Goal: Task Accomplishment & Management: Complete application form

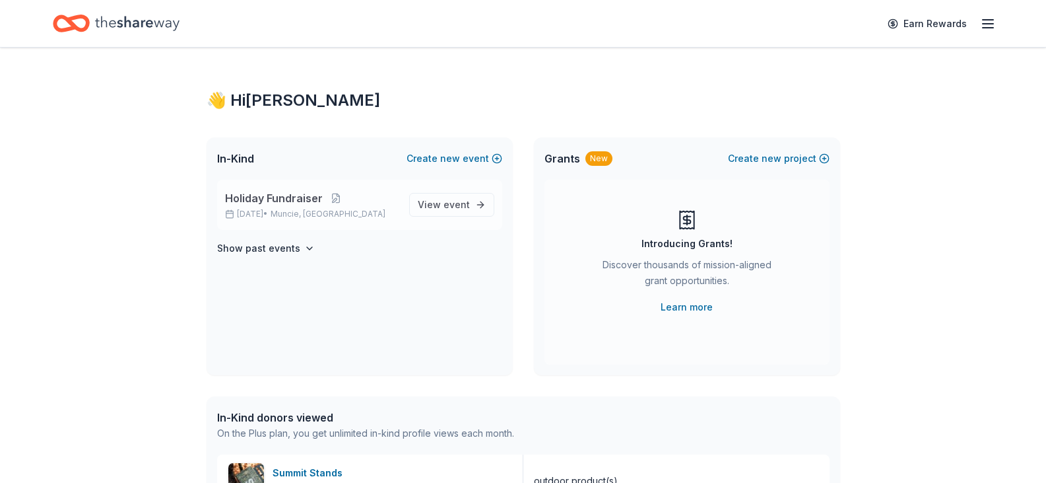
click at [283, 208] on div "Holiday Fundraiser Dec 20, 2025 • Muncie, IN" at bounding box center [312, 204] width 174 height 29
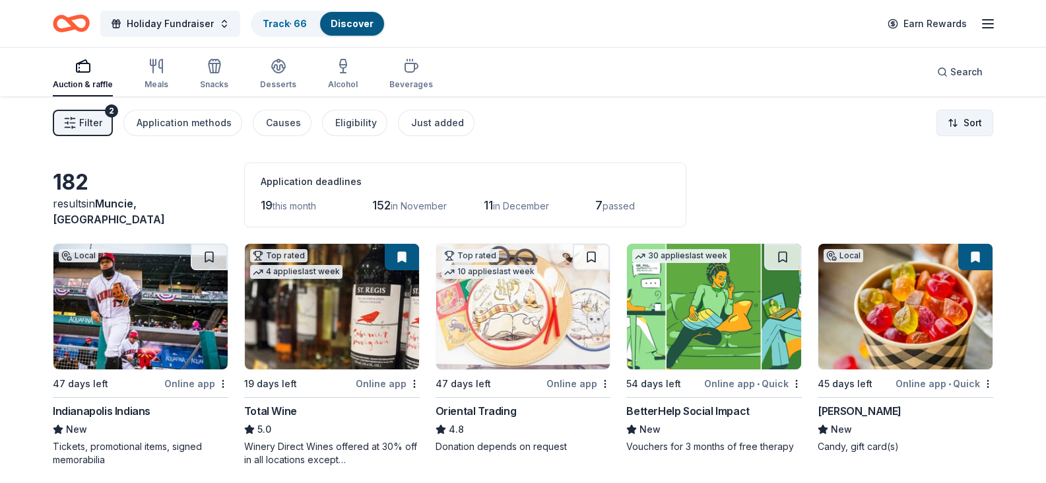
click at [959, 121] on html "Holiday Fundraiser Track · 66 Discover Earn Rewards Auction & raffle Meals Snac…" at bounding box center [523, 241] width 1046 height 483
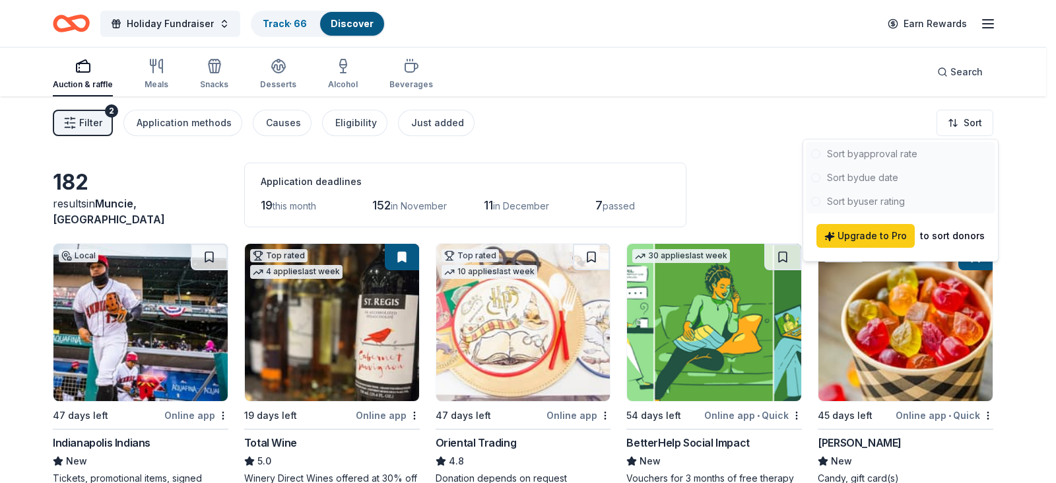
click at [699, 119] on html "Holiday Fundraiser Track · 66 Discover Earn Rewards Auction & raffle Meals Snac…" at bounding box center [528, 241] width 1056 height 483
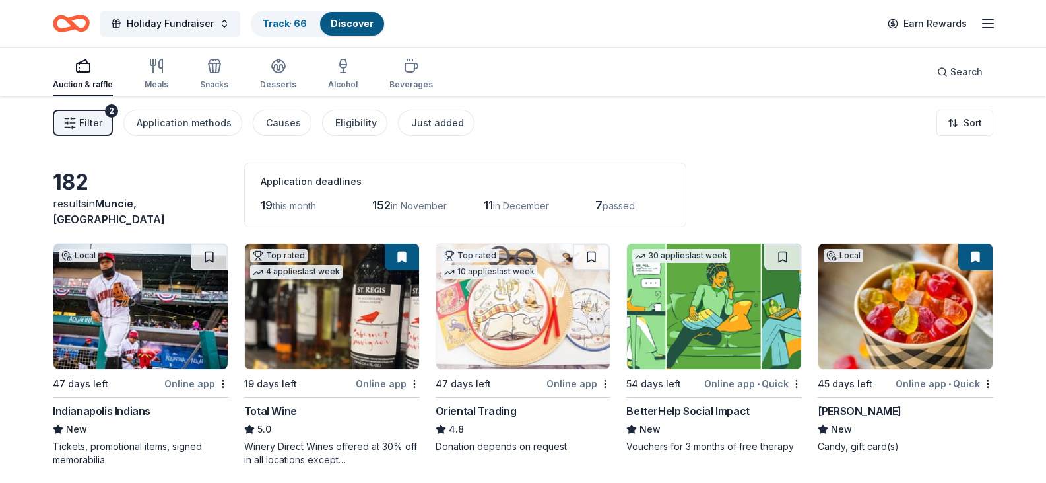
click at [98, 119] on span "Filter" at bounding box center [90, 123] width 23 height 16
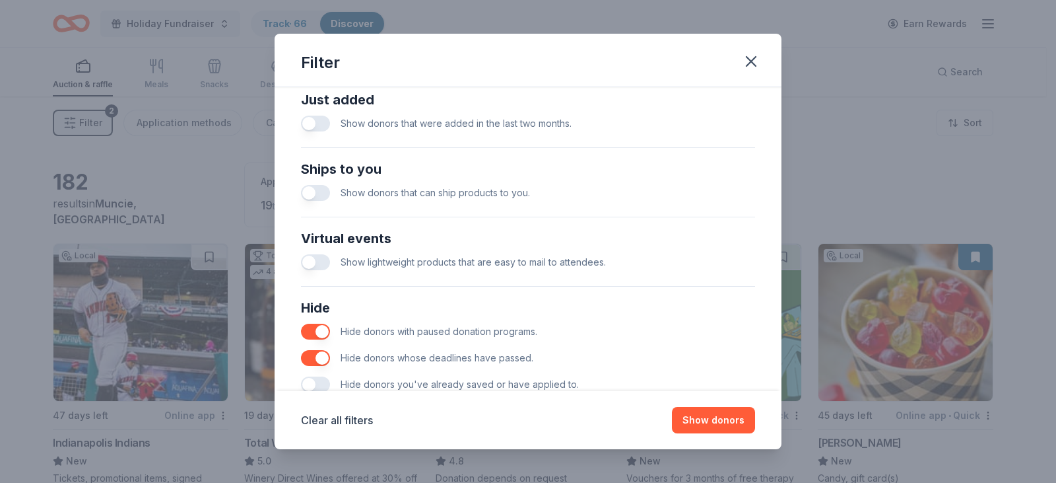
scroll to position [566, 0]
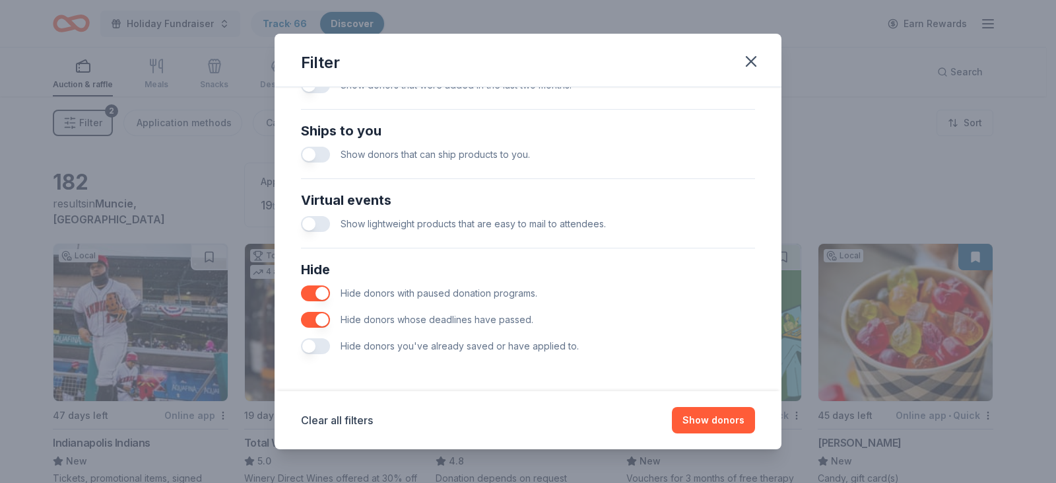
click at [315, 347] on button "button" at bounding box center [315, 346] width 29 height 16
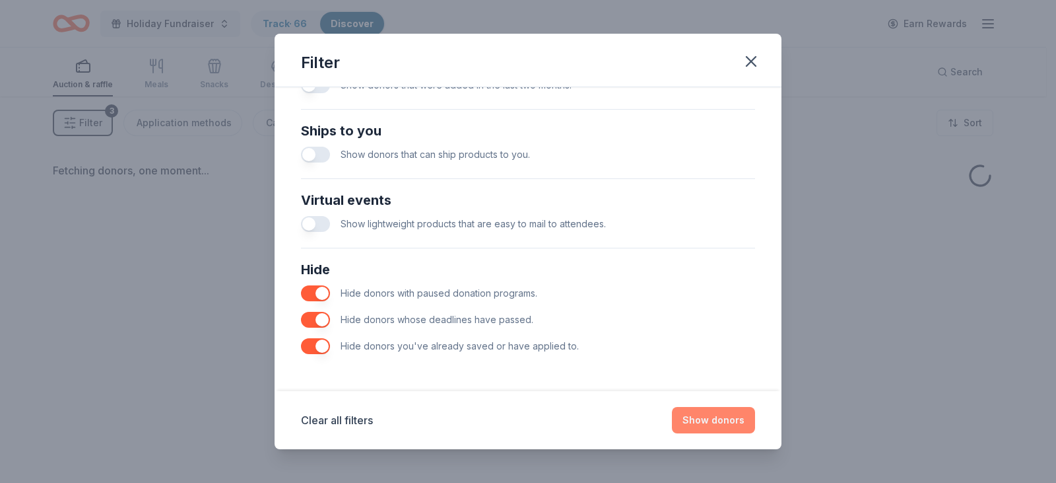
click at [700, 420] on button "Show donors" at bounding box center [713, 420] width 83 height 26
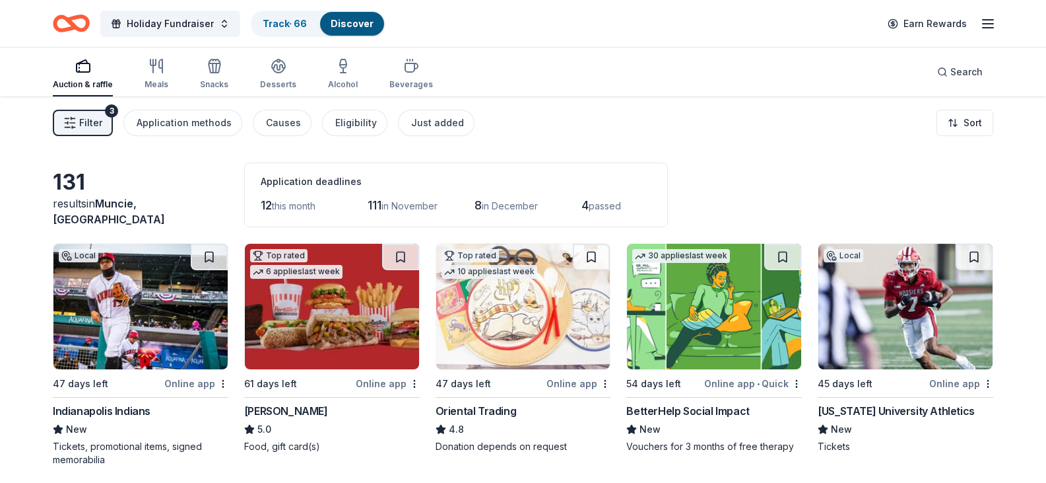
click at [141, 339] on img at bounding box center [140, 306] width 174 height 125
click at [187, 27] on span "Holiday Fundraiser" at bounding box center [170, 24] width 87 height 16
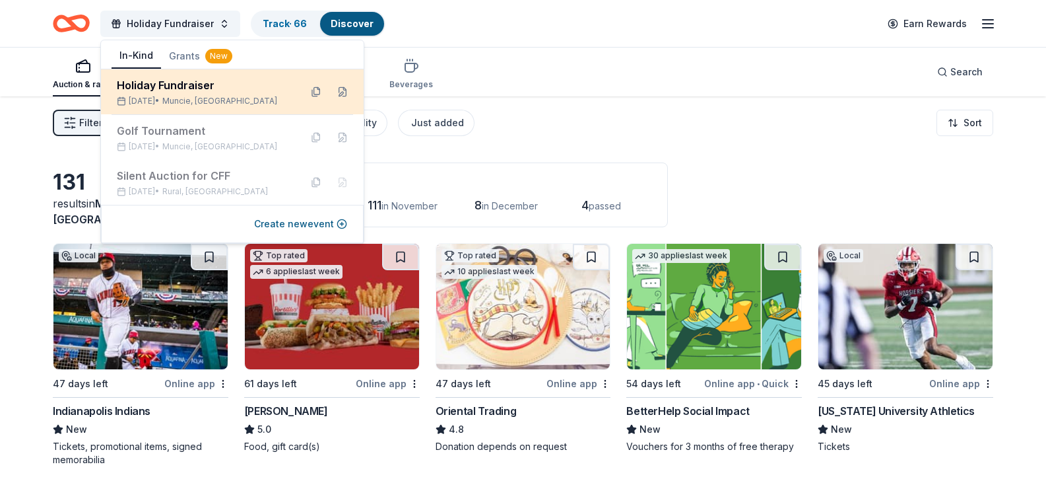
click at [167, 86] on div "Holiday Fundraiser" at bounding box center [203, 85] width 173 height 16
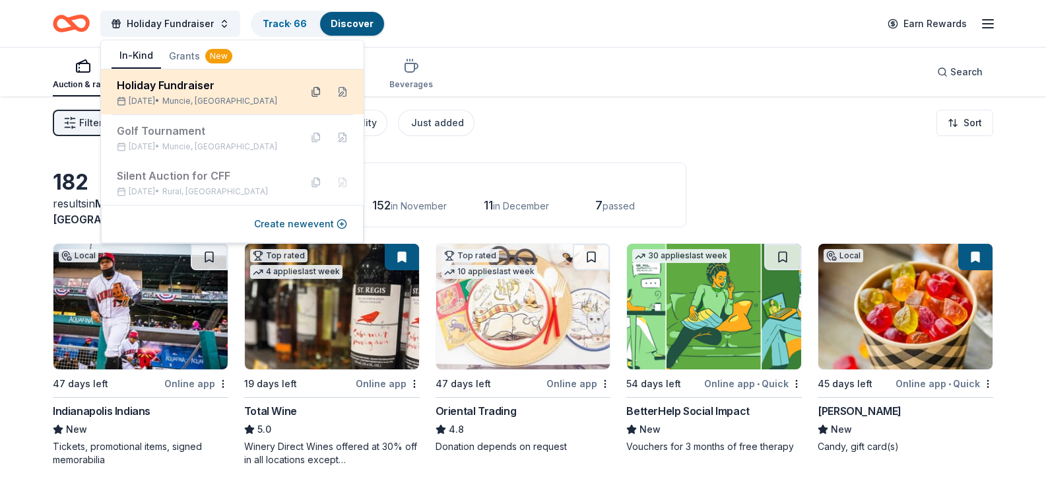
click at [316, 90] on button at bounding box center [316, 91] width 21 height 21
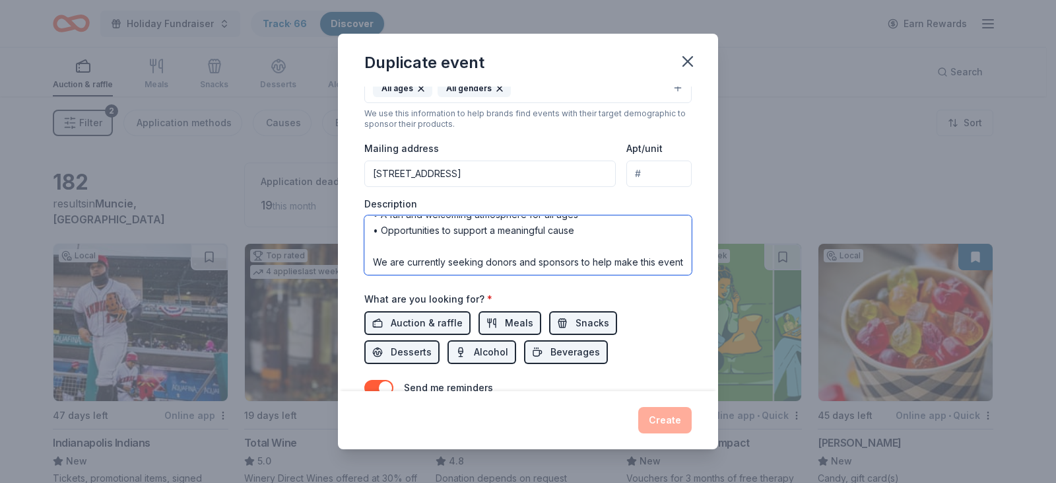
scroll to position [314, 0]
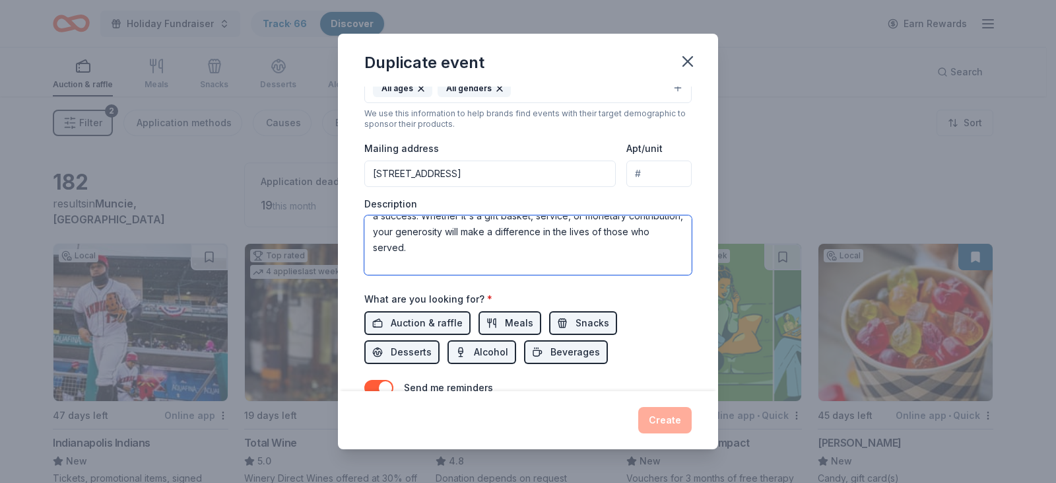
drag, startPoint x: 374, startPoint y: 230, endPoint x: 581, endPoint y: 257, distance: 208.4
click at [581, 257] on textarea "🎄 Holiday Raffle – [DATE] 🎄 Hosted at [GEOGRAPHIC_DATA], [GEOGRAPHIC_DATA], [US…" at bounding box center [527, 244] width 327 height 59
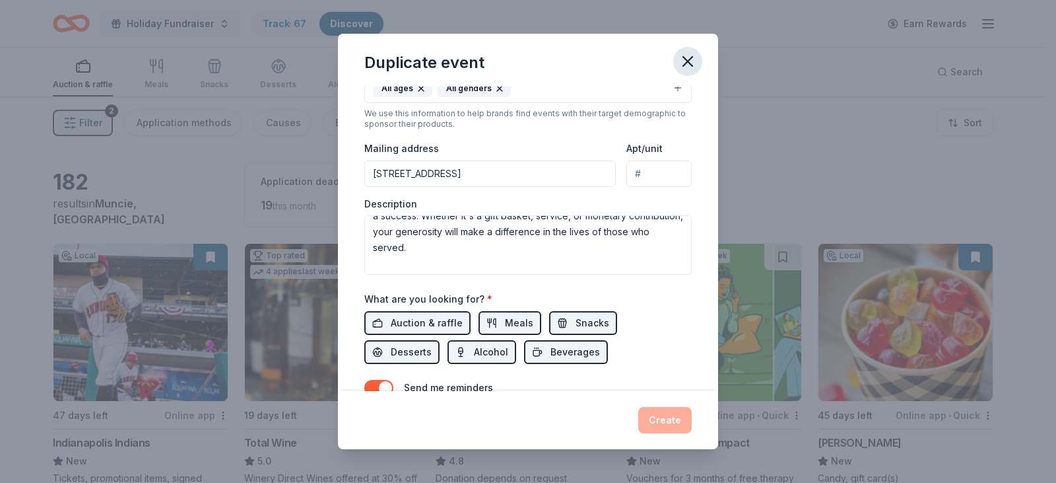
click at [691, 59] on icon "button" at bounding box center [688, 61] width 18 height 18
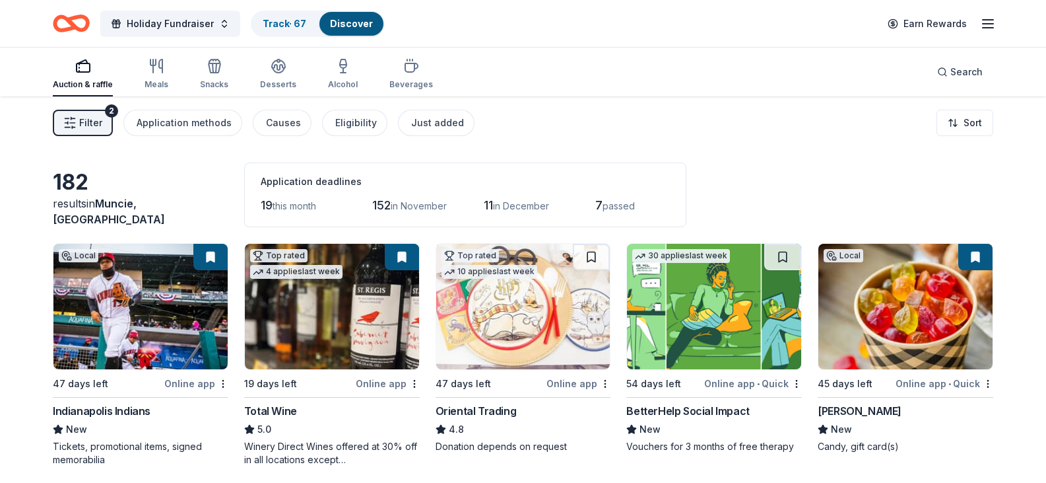
click at [87, 123] on span "Filter" at bounding box center [90, 123] width 23 height 16
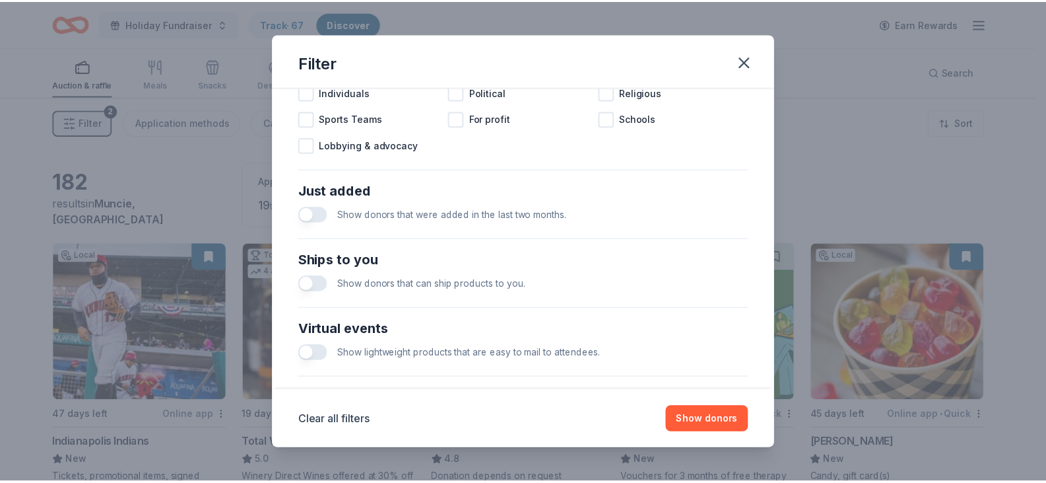
scroll to position [566, 0]
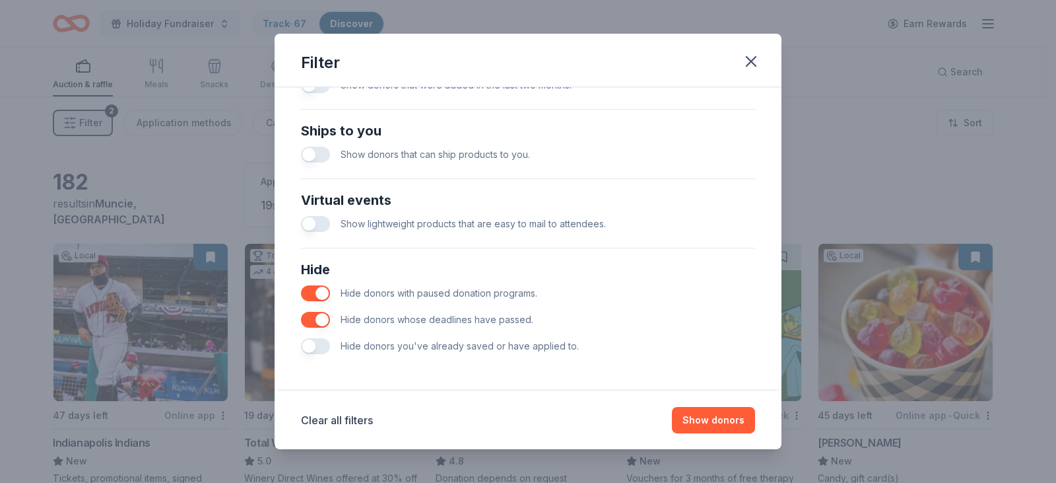
click at [318, 345] on button "button" at bounding box center [315, 346] width 29 height 16
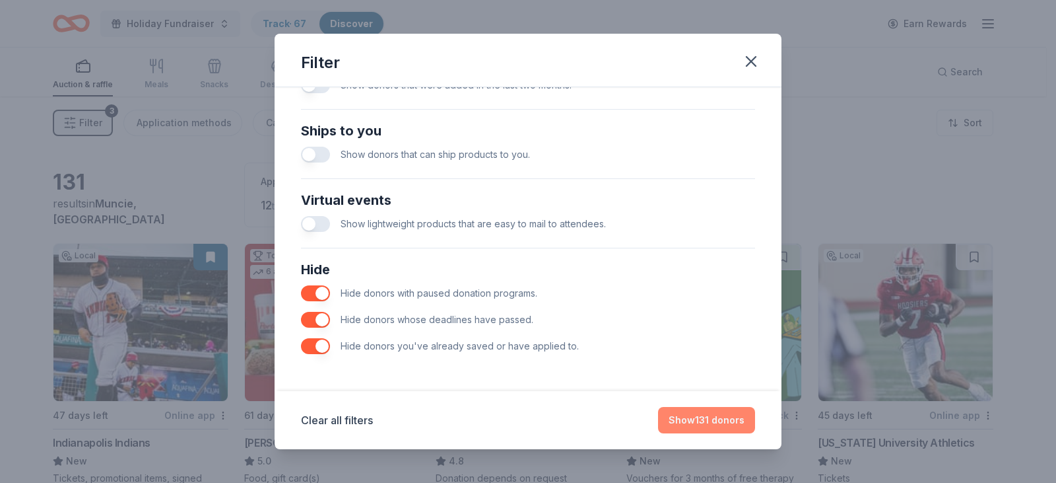
click at [689, 420] on button "Show 131 donors" at bounding box center [706, 420] width 97 height 26
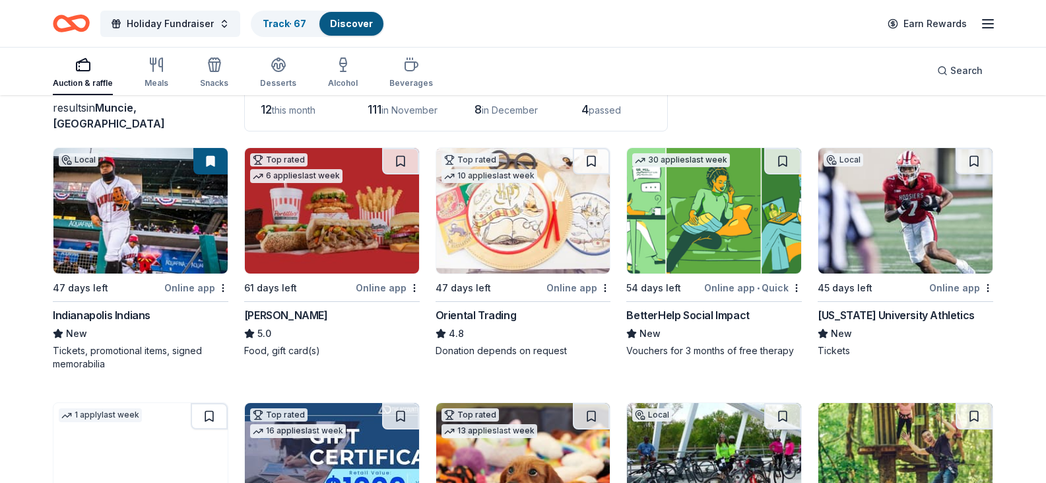
scroll to position [132, 0]
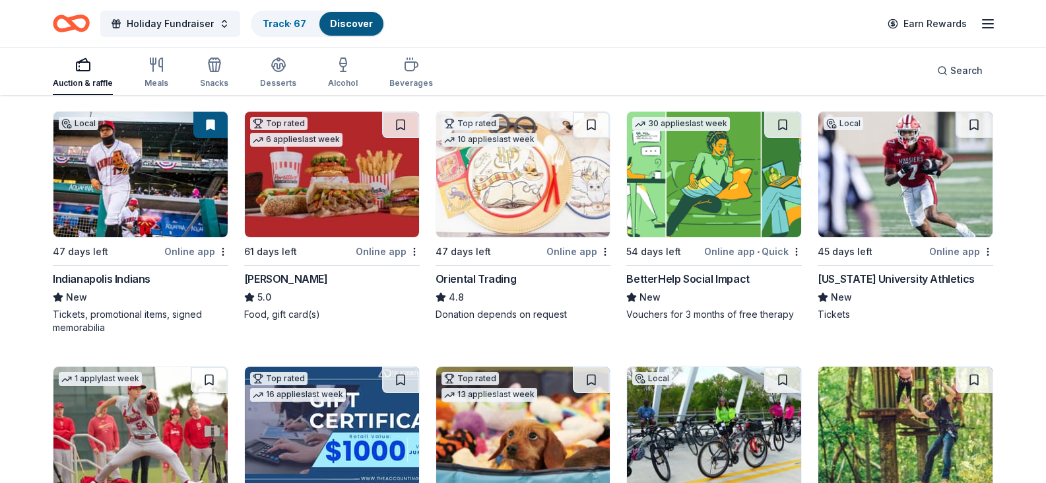
click at [887, 225] on img at bounding box center [906, 174] width 174 height 125
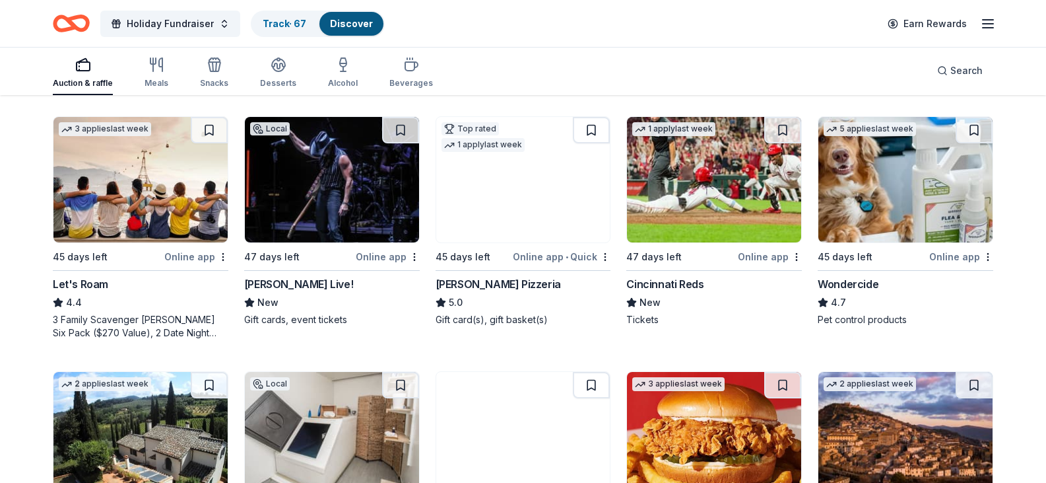
scroll to position [660, 0]
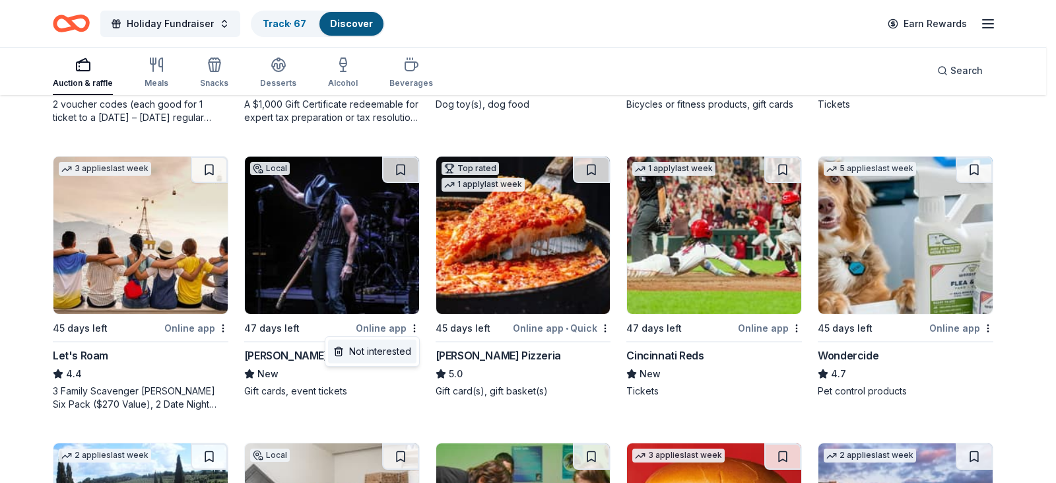
click at [369, 354] on div "Not interested" at bounding box center [372, 351] width 88 height 24
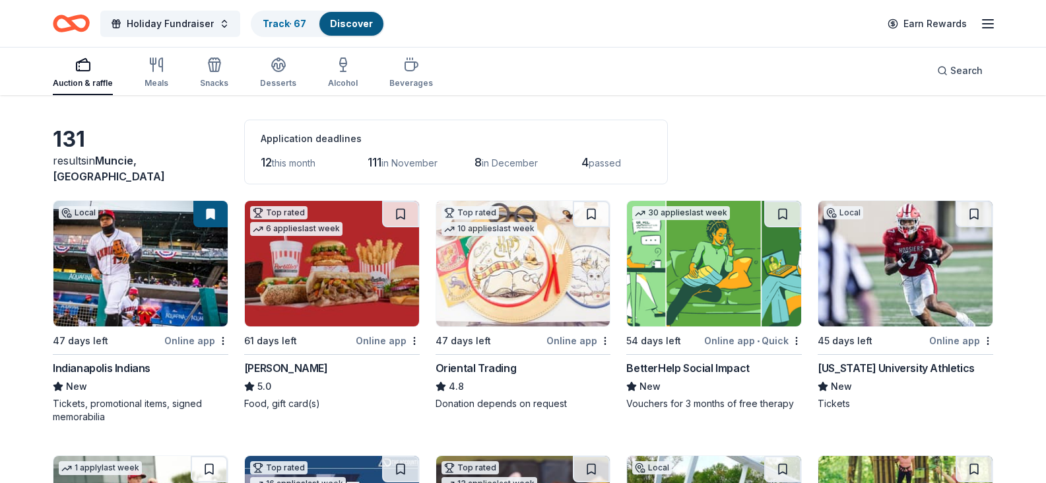
scroll to position [66, 0]
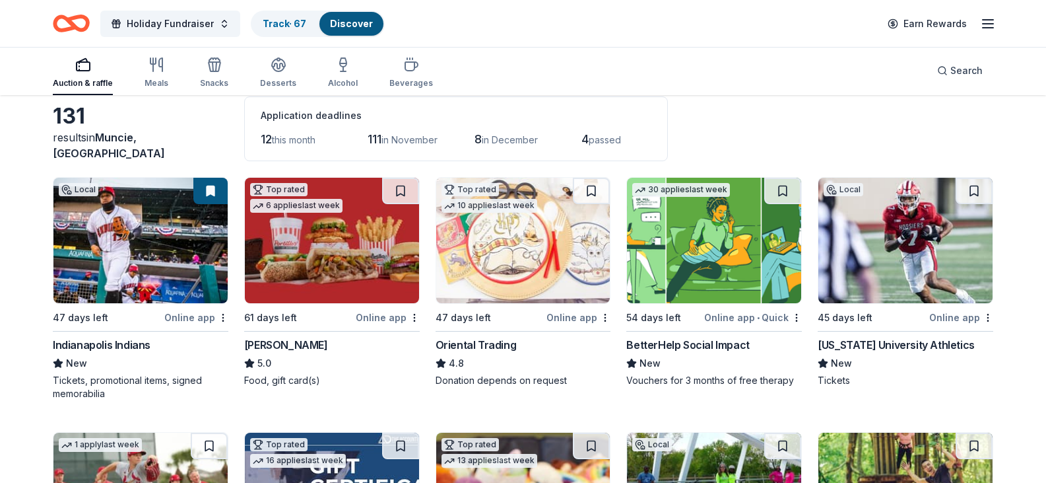
click at [307, 277] on img at bounding box center [332, 240] width 174 height 125
click at [165, 22] on span "Holiday Fundraiser" at bounding box center [170, 24] width 87 height 16
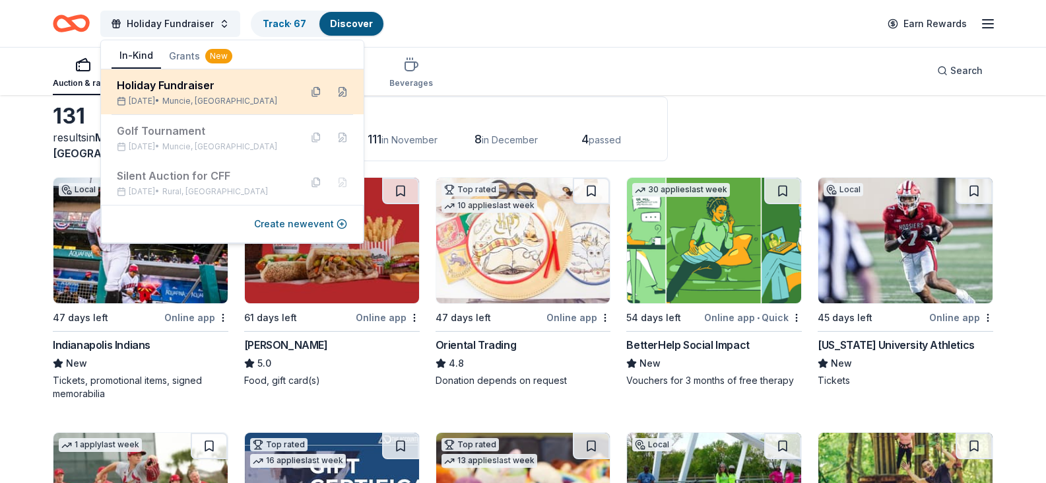
click at [163, 96] on div "Dec 20, 2025 • Muncie, IN" at bounding box center [203, 101] width 173 height 11
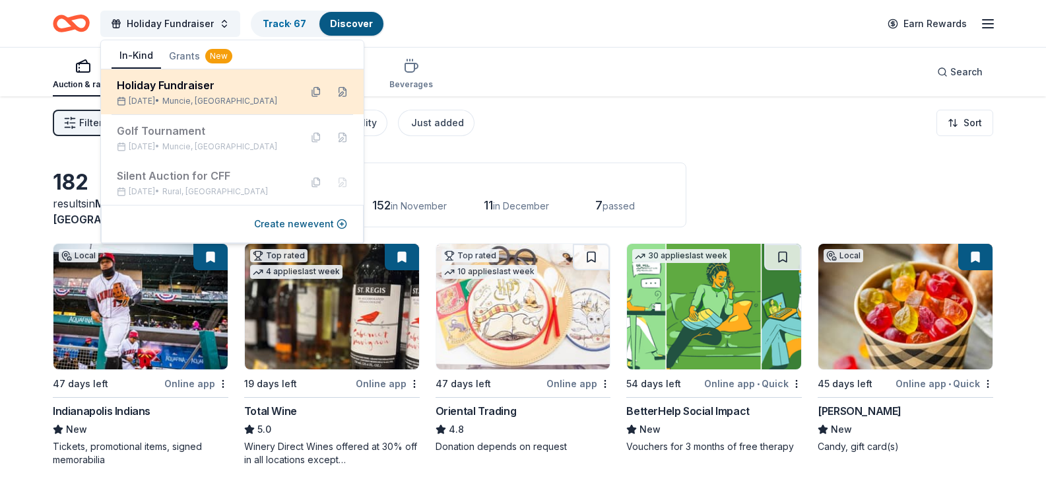
click at [244, 86] on div "Holiday Fundraiser" at bounding box center [203, 85] width 173 height 16
click at [312, 92] on button at bounding box center [316, 91] width 21 height 21
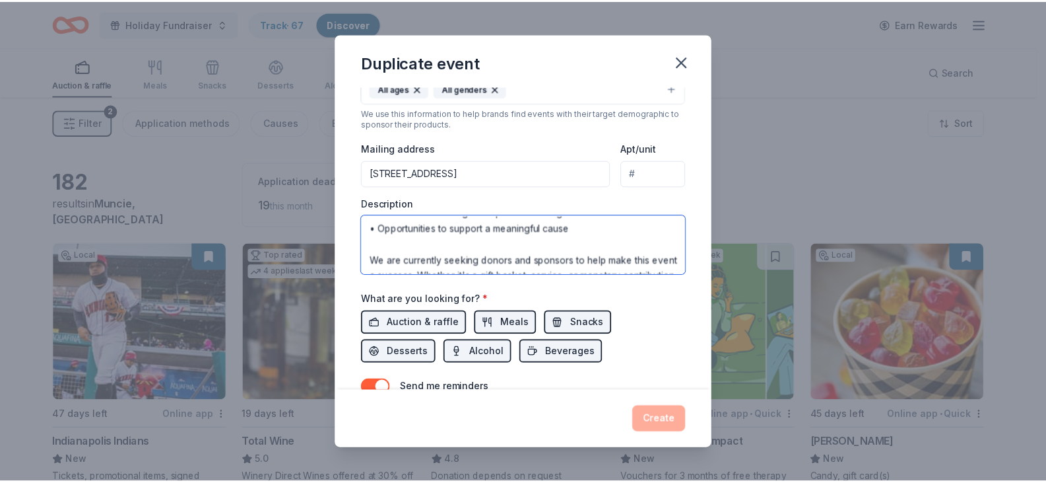
scroll to position [333, 0]
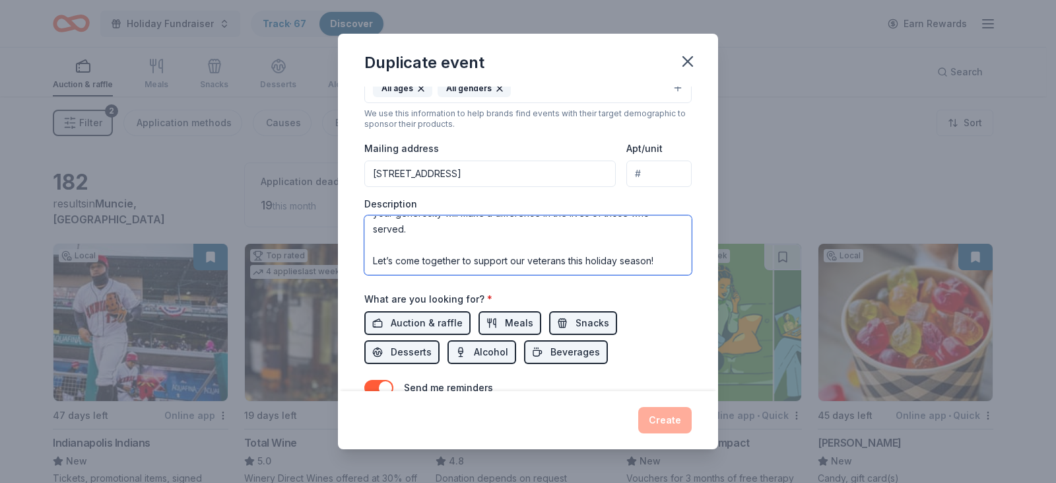
drag, startPoint x: 376, startPoint y: 228, endPoint x: 664, endPoint y: 269, distance: 291.3
click at [664, 269] on textarea "🎄 Holiday Raffle – December 2025 🎄 Hosted at AMVETS Post 12, Muncie, Indiana Jo…" at bounding box center [527, 244] width 327 height 59
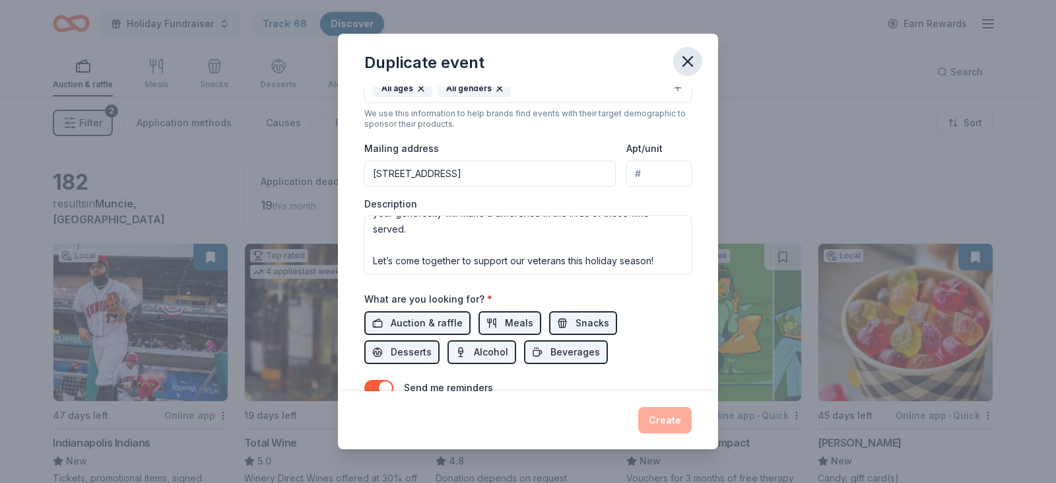
click at [683, 60] on icon "button" at bounding box center [688, 61] width 18 height 18
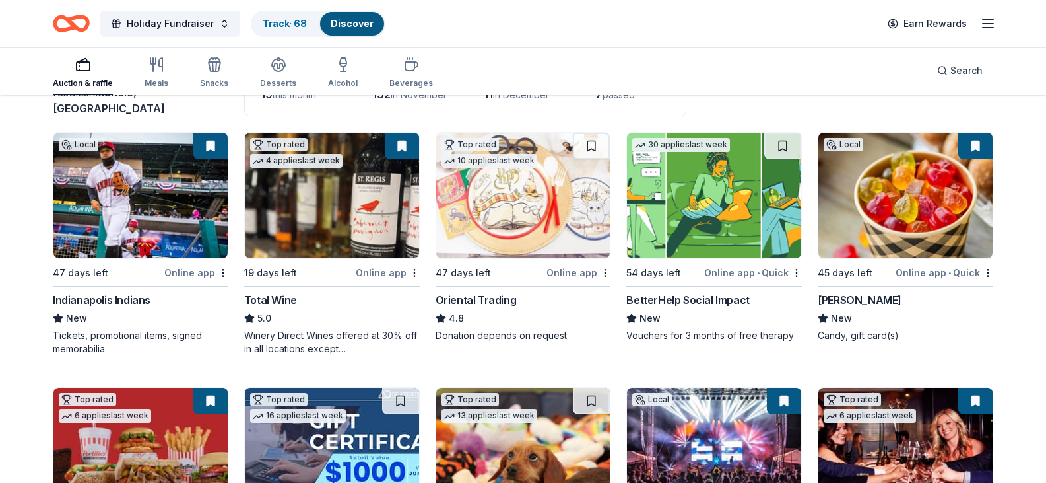
scroll to position [132, 0]
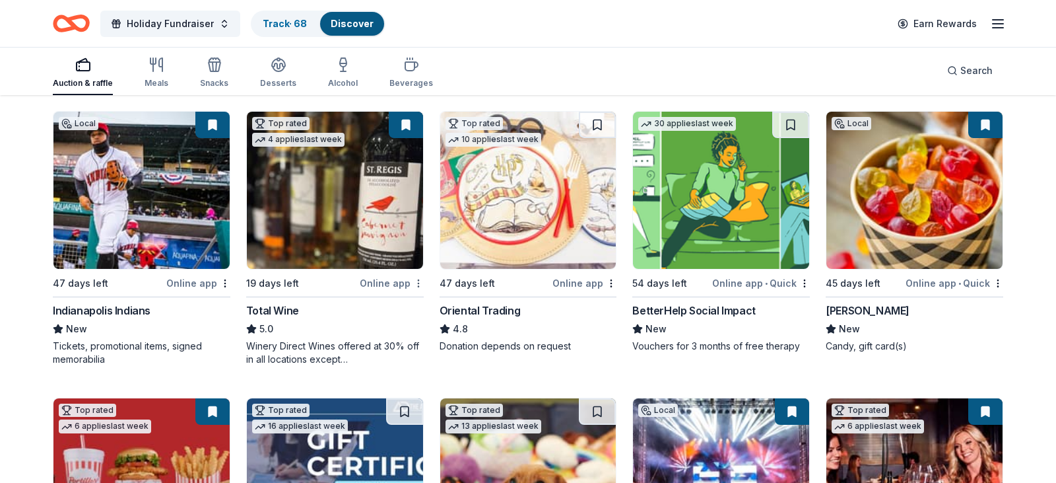
click at [413, 280] on html "Holiday Fundraiser Track · 68 Discover Earn Rewards Auction & raffle Meals Snac…" at bounding box center [528, 109] width 1056 height 483
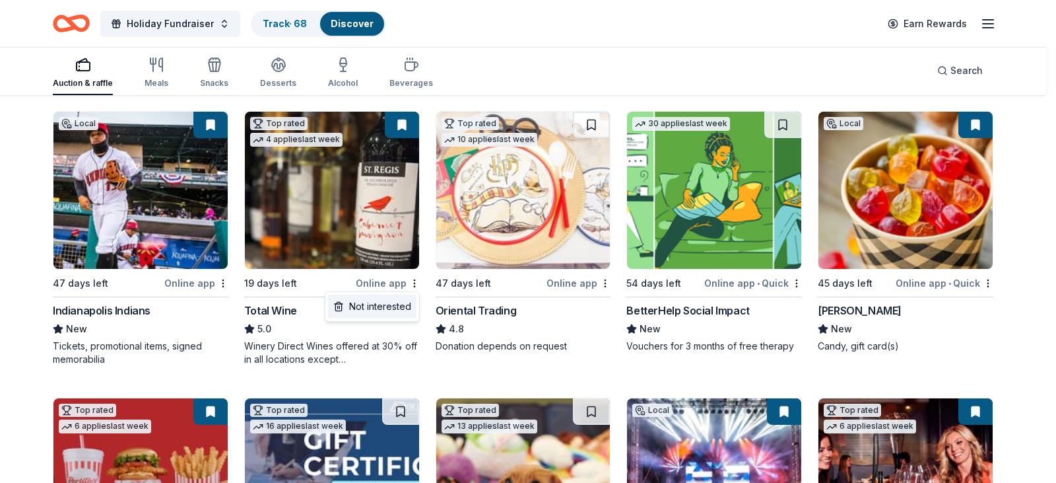
click at [368, 304] on div "Not interested" at bounding box center [372, 306] width 88 height 24
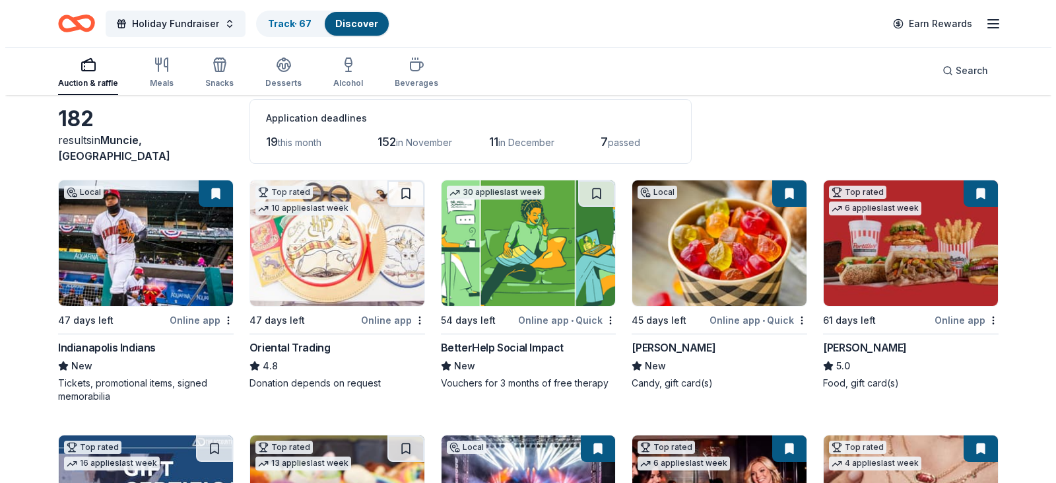
scroll to position [0, 0]
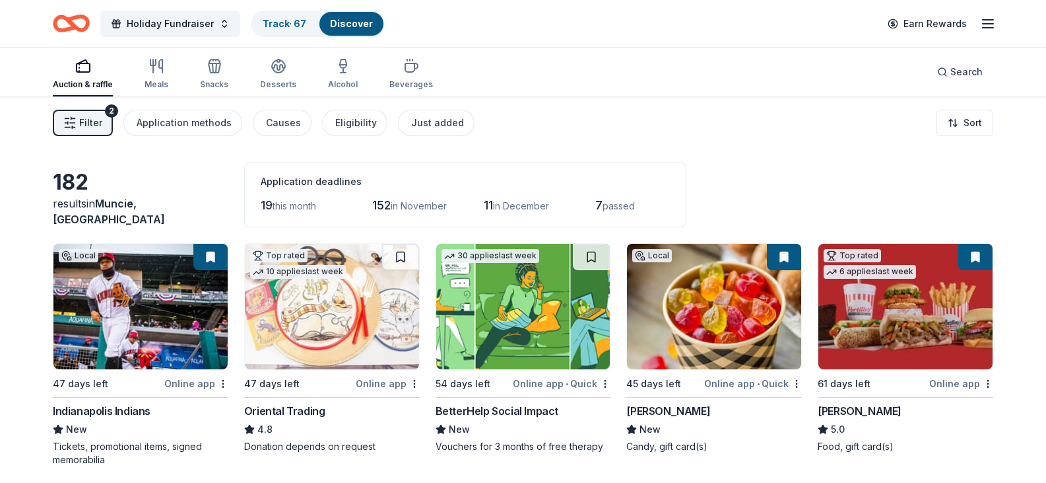
click at [92, 116] on span "Filter" at bounding box center [90, 123] width 23 height 16
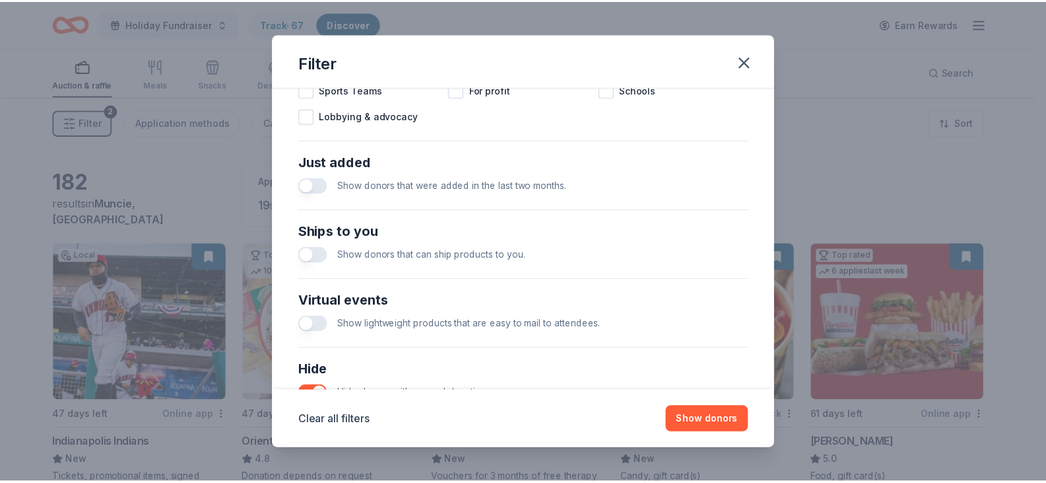
scroll to position [566, 0]
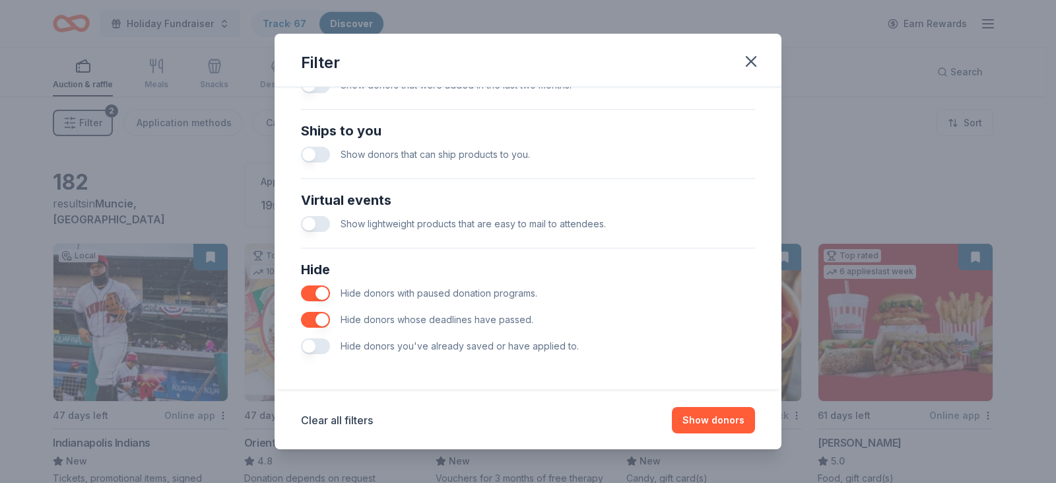
click at [317, 346] on button "button" at bounding box center [315, 346] width 29 height 16
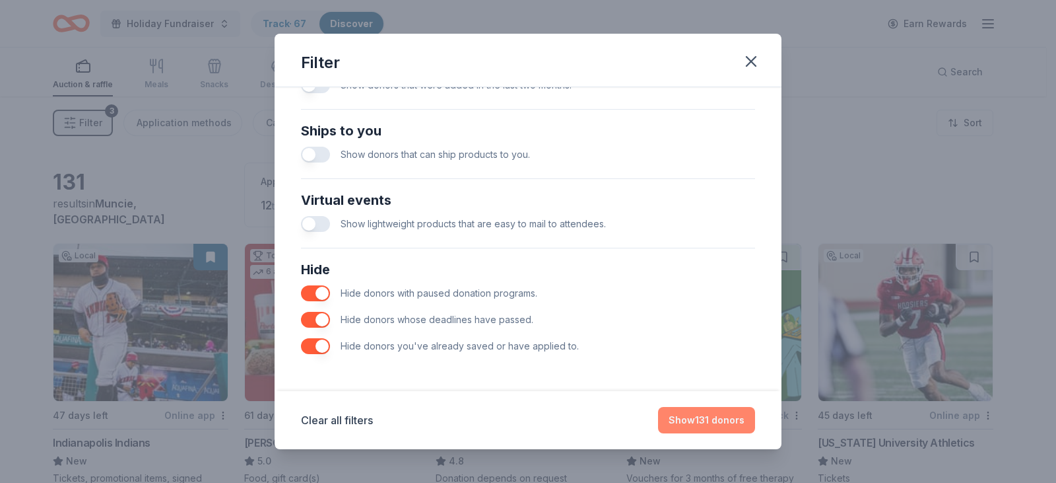
click at [698, 419] on button "Show 131 donors" at bounding box center [706, 420] width 97 height 26
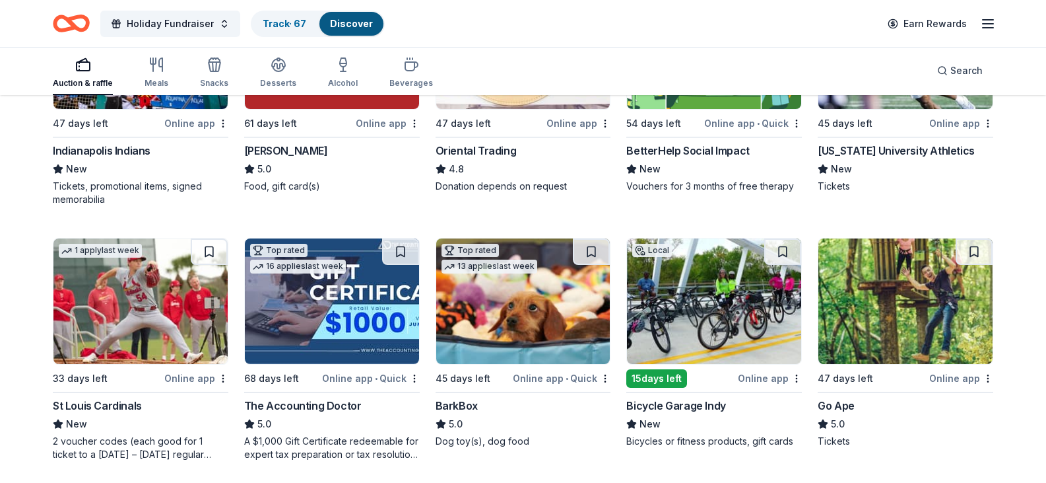
scroll to position [132, 0]
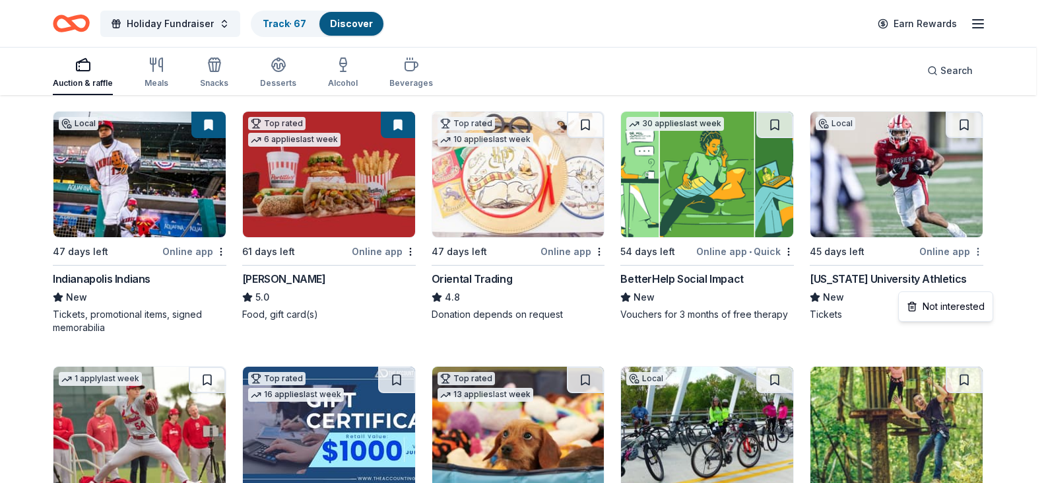
click at [986, 282] on html "Holiday Fundraiser Track · 67 Discover Earn Rewards Auction & raffle Meals Snac…" at bounding box center [523, 109] width 1046 height 483
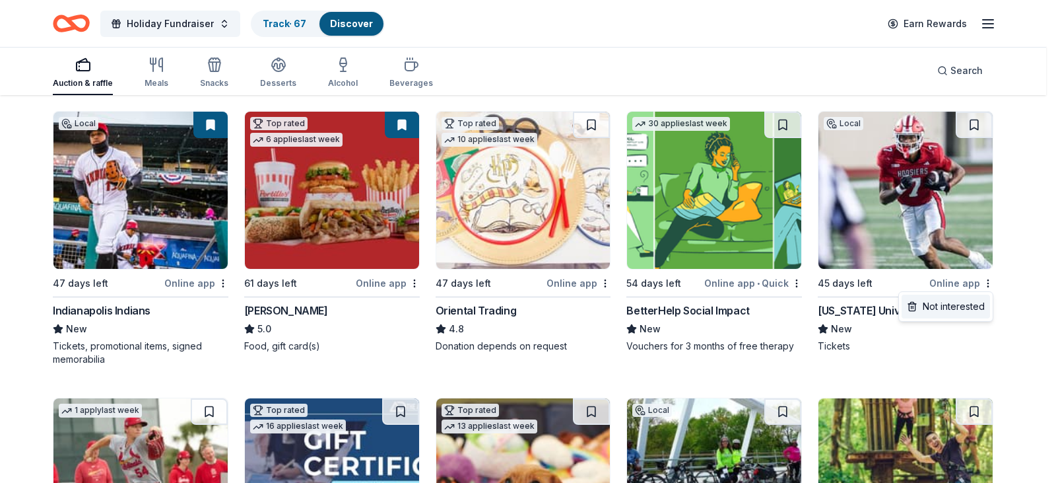
click at [964, 302] on div "Not interested" at bounding box center [946, 306] width 88 height 24
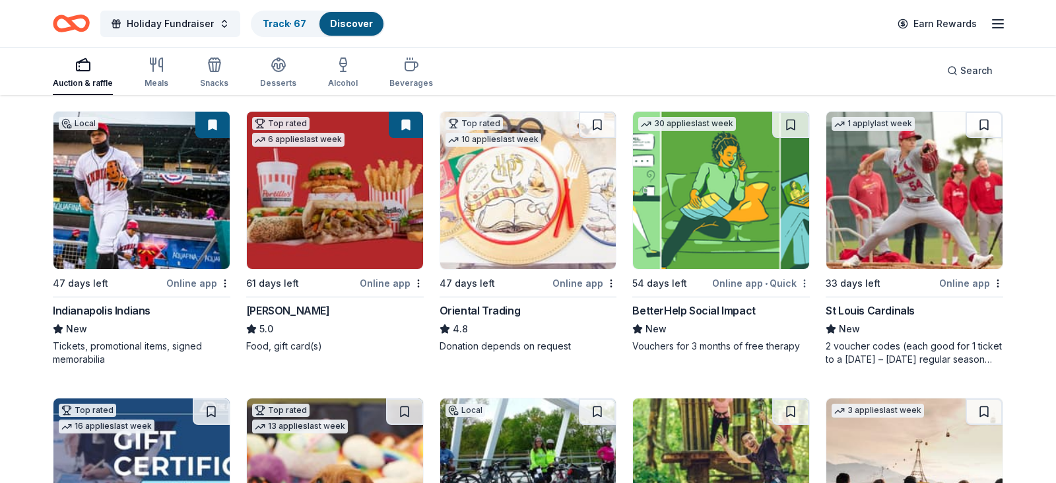
click at [797, 279] on html "Holiday Fundraiser Track · 67 Discover Earn Rewards Auction & raffle Meals Snac…" at bounding box center [528, 109] width 1056 height 483
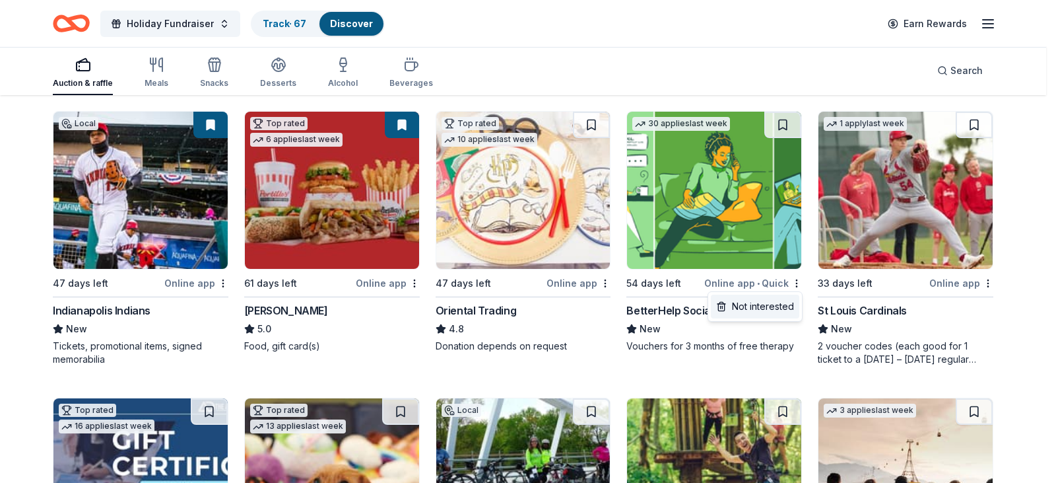
click at [778, 305] on div "Not interested" at bounding box center [755, 306] width 88 height 24
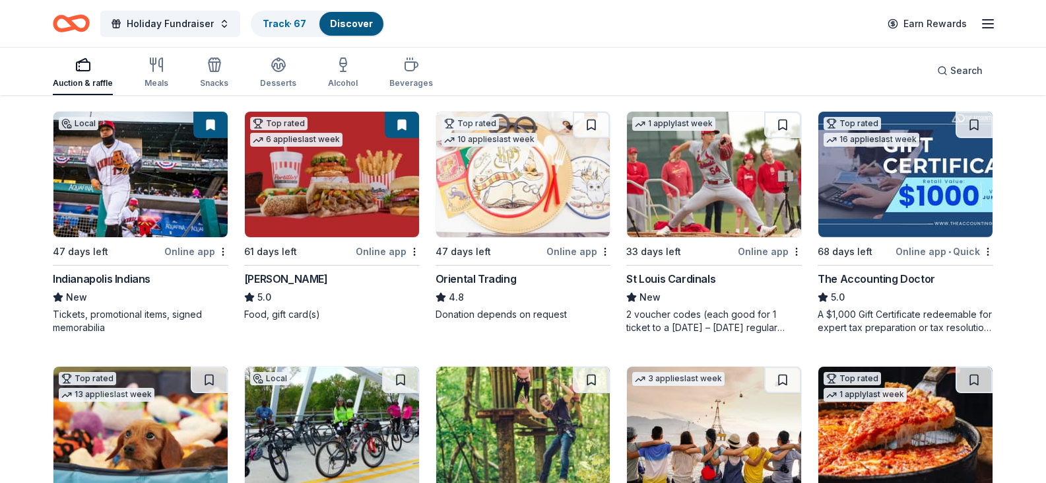
click at [558, 224] on img at bounding box center [523, 174] width 174 height 125
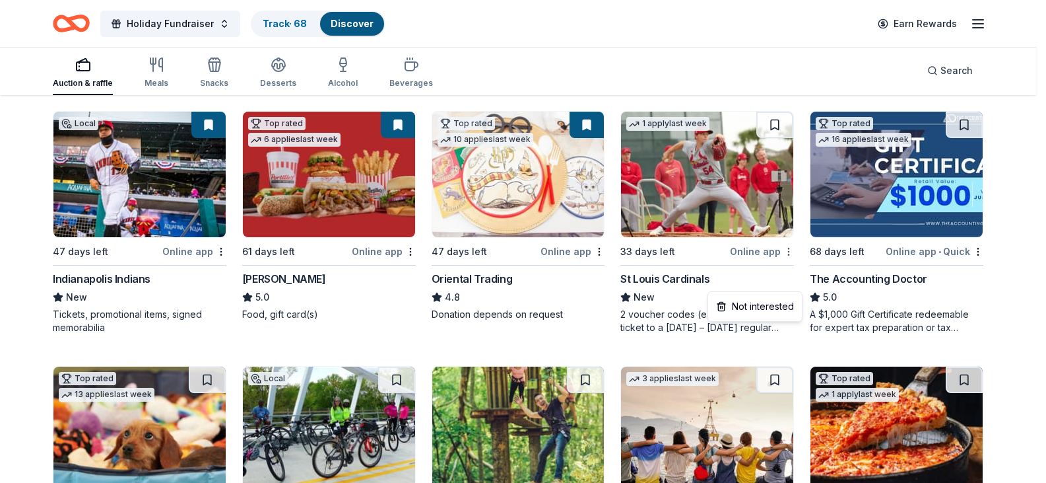
click at [796, 282] on html "Holiday Fundraiser Track · 68 Discover Earn Rewards Auction & raffle Meals Snac…" at bounding box center [523, 109] width 1046 height 483
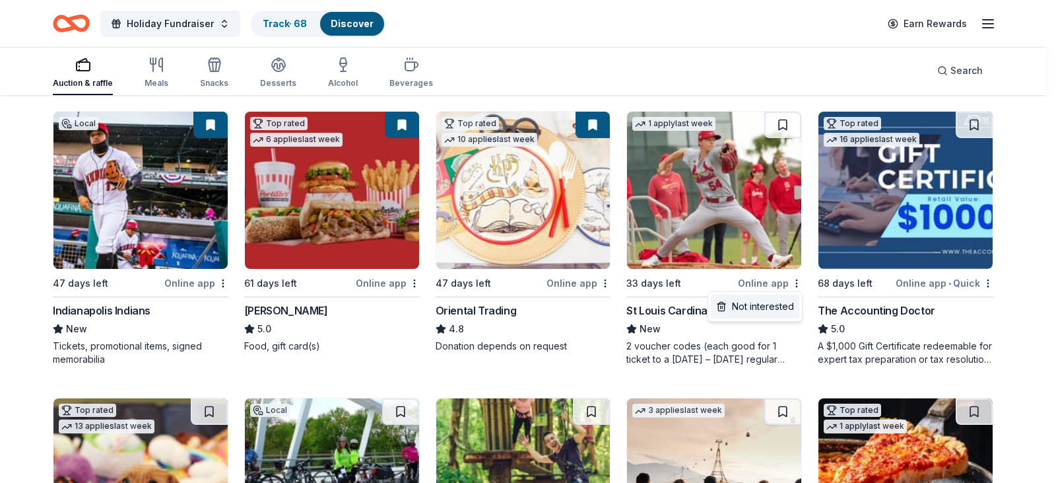
click at [775, 306] on div "Not interested" at bounding box center [755, 306] width 88 height 24
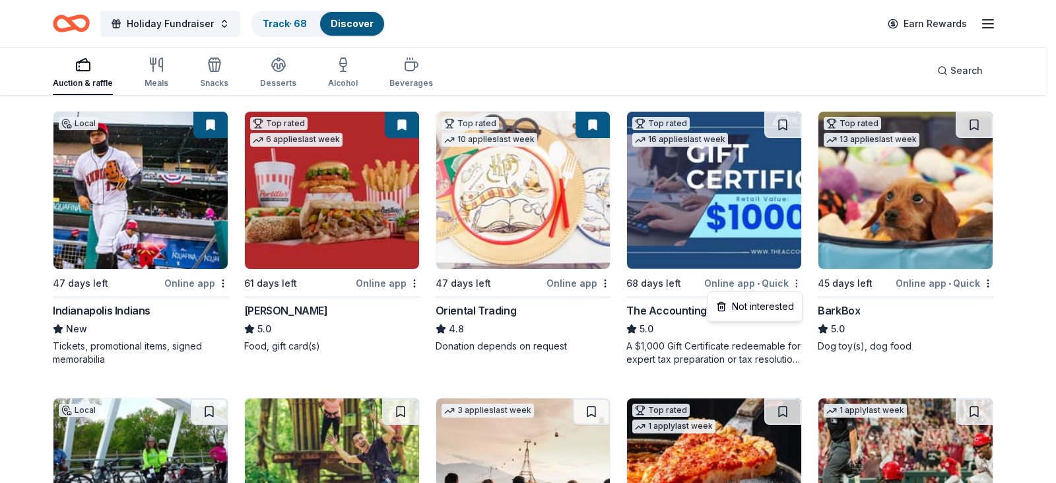
click at [795, 281] on html "Holiday Fundraiser Track · 68 Discover Earn Rewards Auction & raffle Meals Snac…" at bounding box center [528, 109] width 1056 height 483
click at [768, 302] on div "Not interested" at bounding box center [755, 306] width 88 height 24
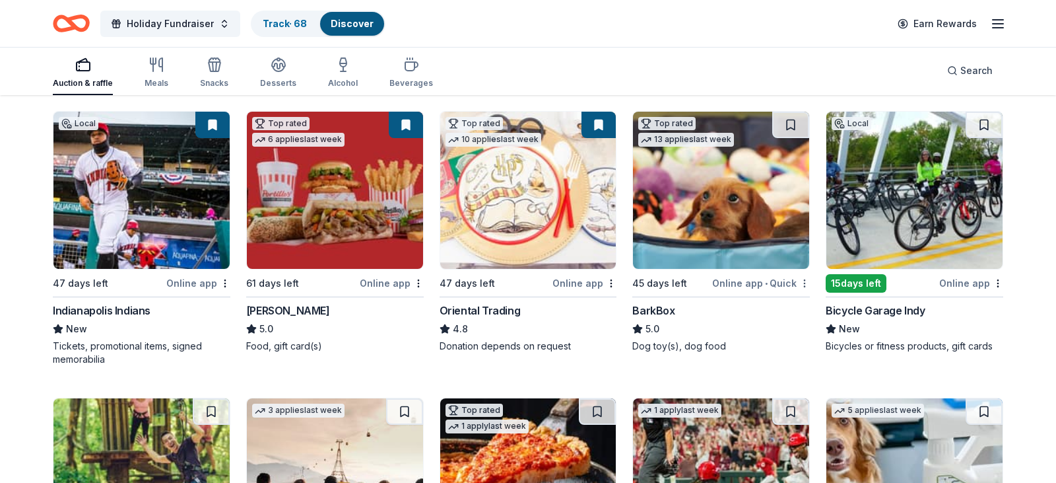
click at [797, 283] on html "Holiday Fundraiser Track · 68 Discover Earn Rewards Auction & raffle Meals Snac…" at bounding box center [528, 109] width 1056 height 483
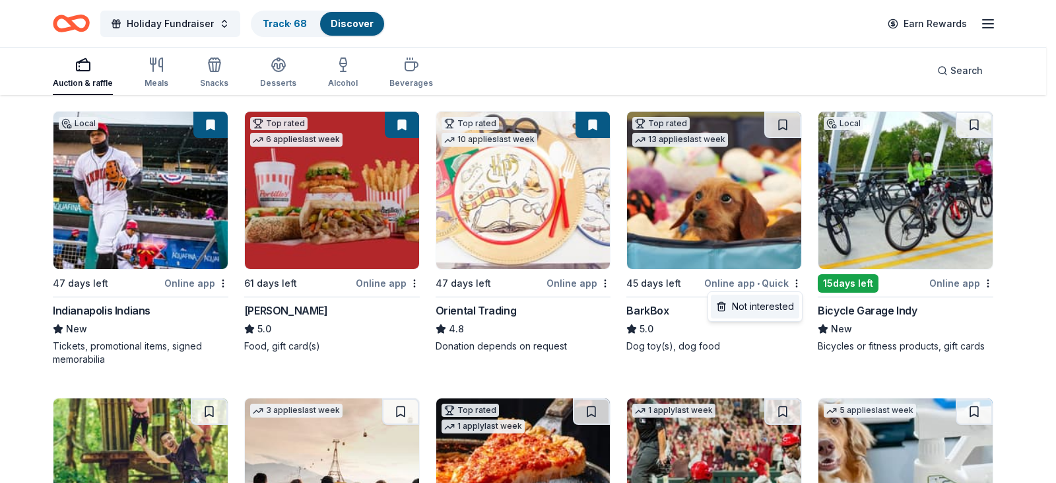
click at [772, 304] on div "Not interested" at bounding box center [755, 306] width 88 height 24
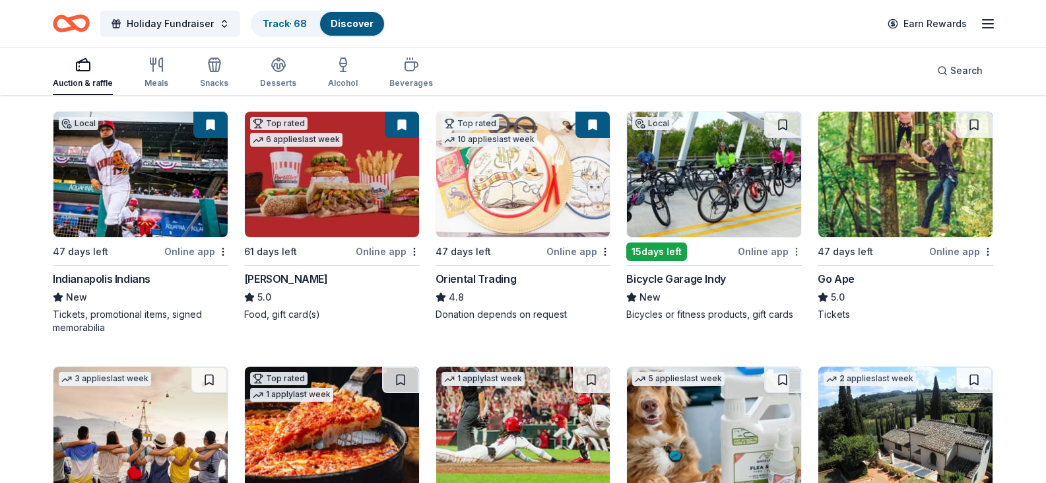
click at [797, 282] on html "Holiday Fundraiser Track · 68 Discover Earn Rewards Auction & raffle Meals Snac…" at bounding box center [523, 109] width 1046 height 483
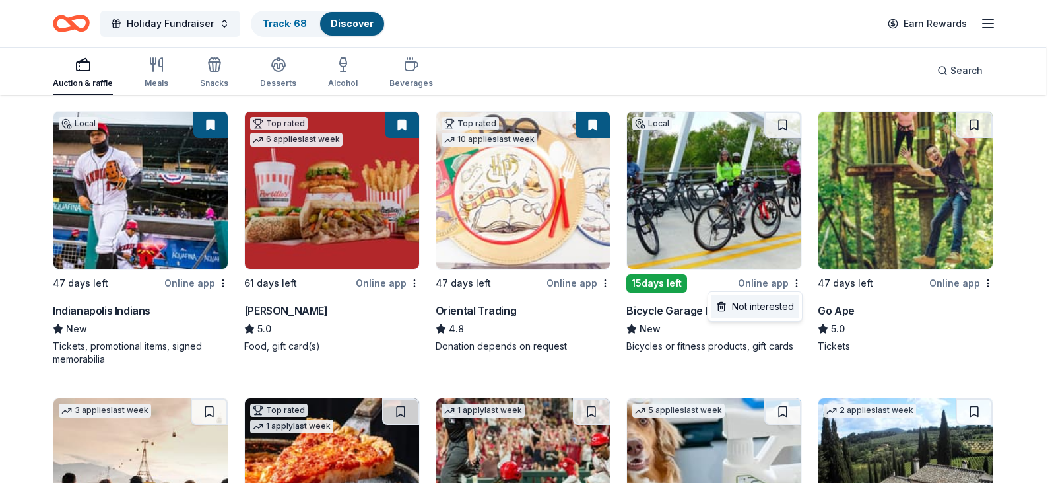
click at [772, 303] on div "Not interested" at bounding box center [755, 306] width 88 height 24
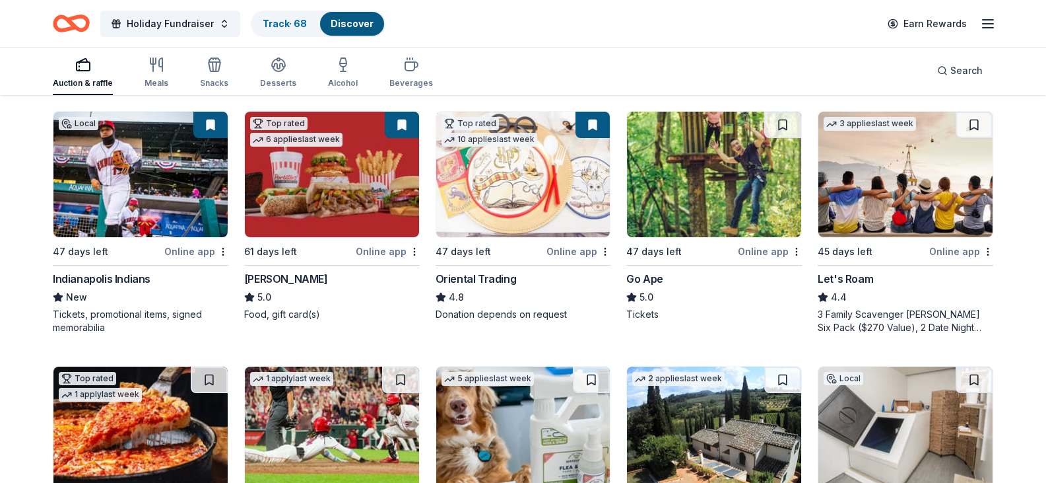
click at [704, 237] on img at bounding box center [714, 174] width 174 height 125
click at [903, 230] on img at bounding box center [906, 174] width 174 height 125
click at [987, 283] on html "Holiday Fundraiser Track · 69 Discover Earn Rewards Auction & raffle Meals Snac…" at bounding box center [523, 109] width 1046 height 483
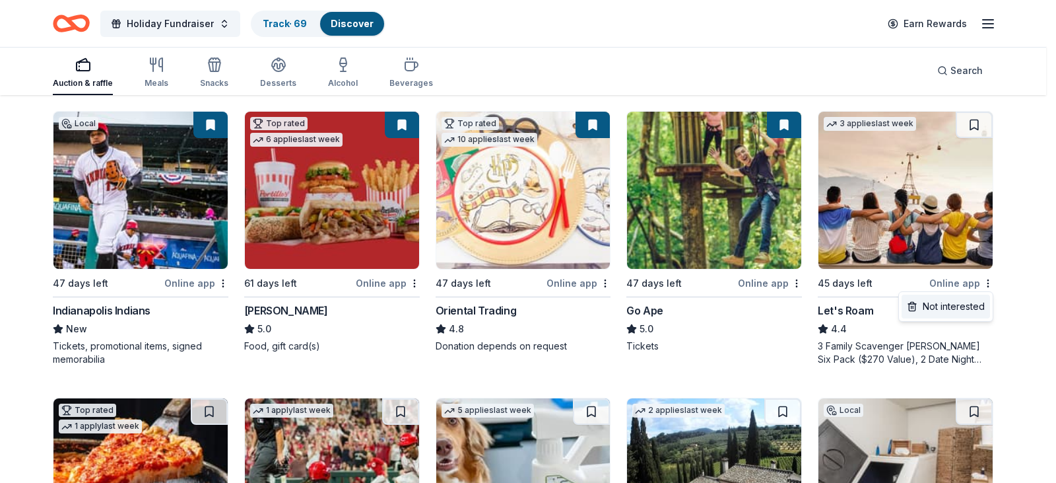
click at [968, 307] on div "Not interested" at bounding box center [946, 306] width 88 height 24
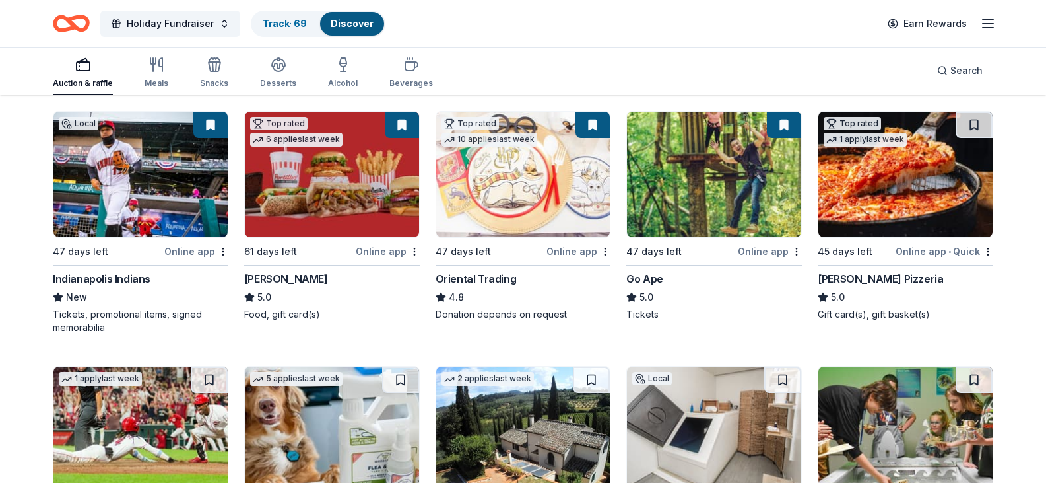
click at [912, 222] on img at bounding box center [906, 174] width 174 height 125
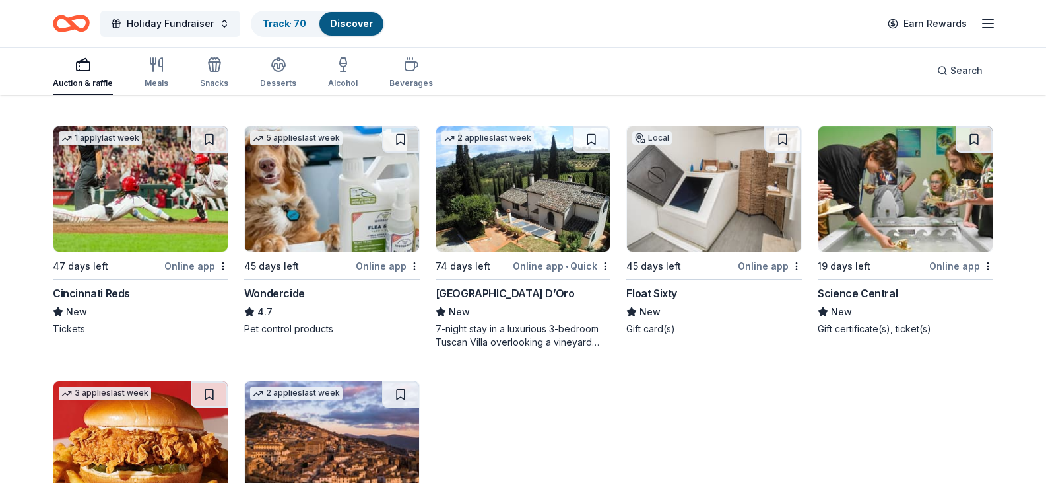
scroll to position [396, 0]
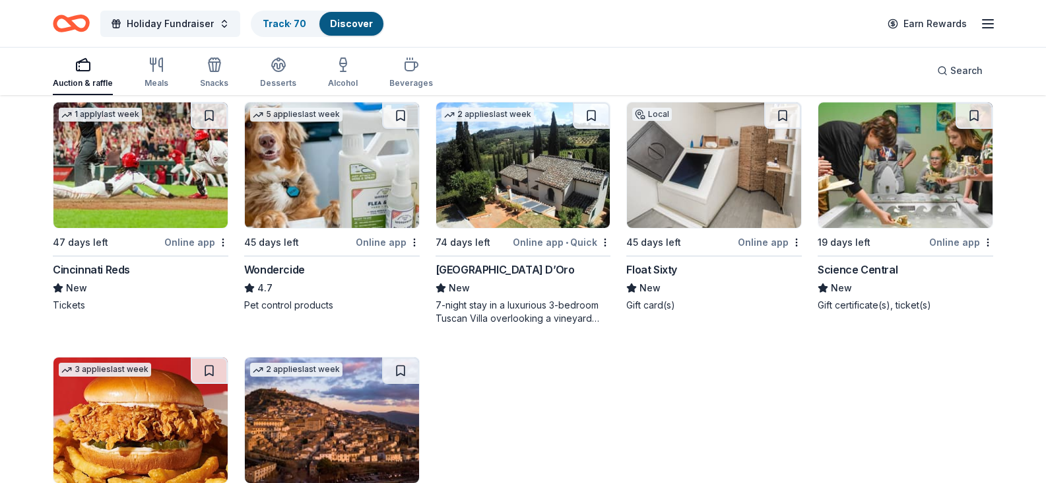
click at [158, 228] on img at bounding box center [140, 164] width 174 height 125
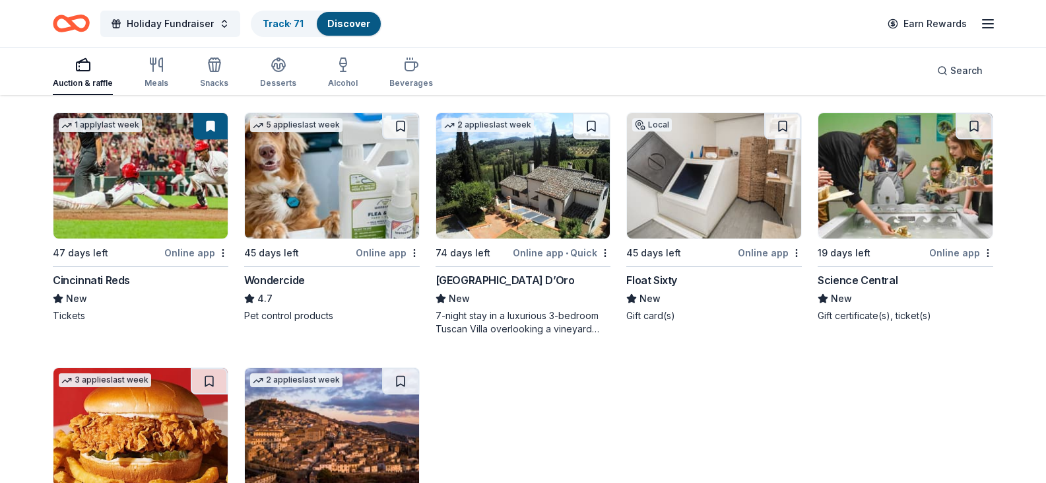
scroll to position [462, 0]
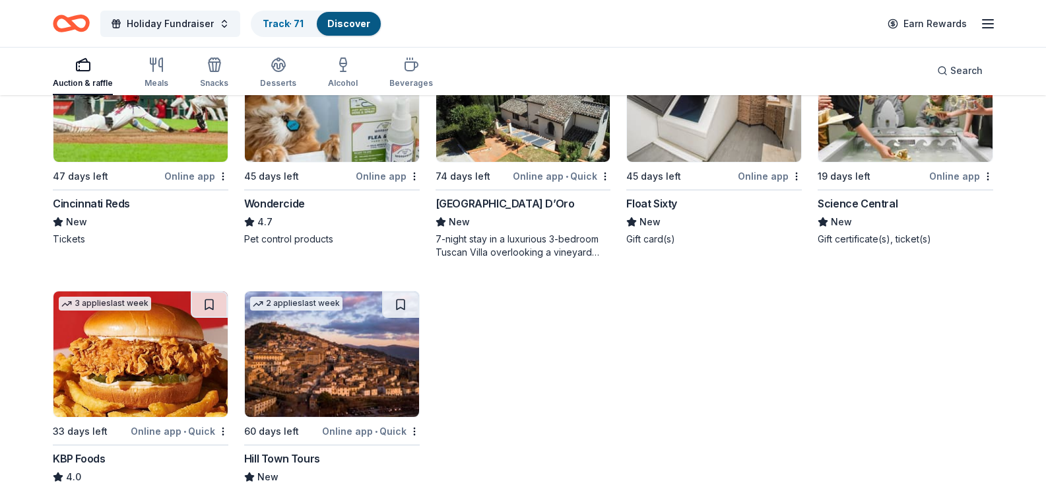
click at [341, 162] on img at bounding box center [332, 98] width 174 height 125
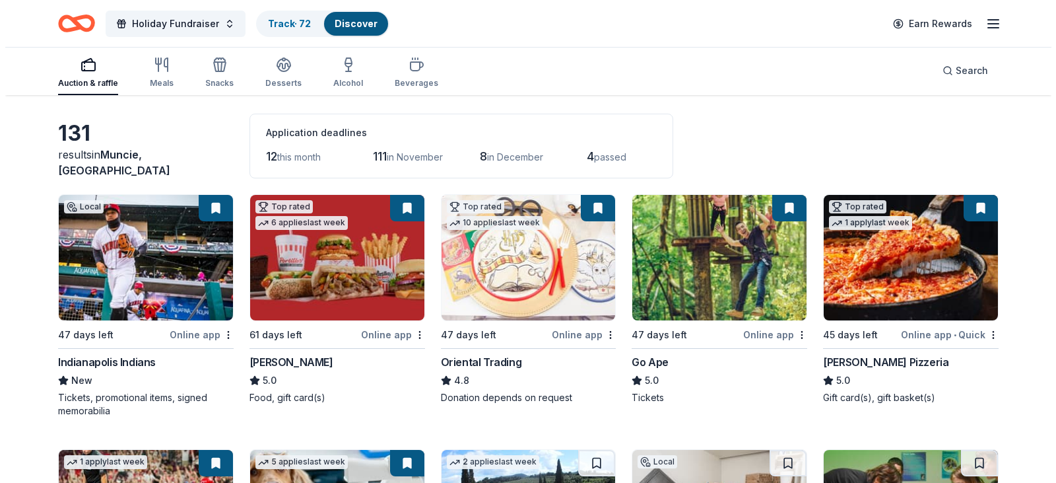
scroll to position [0, 0]
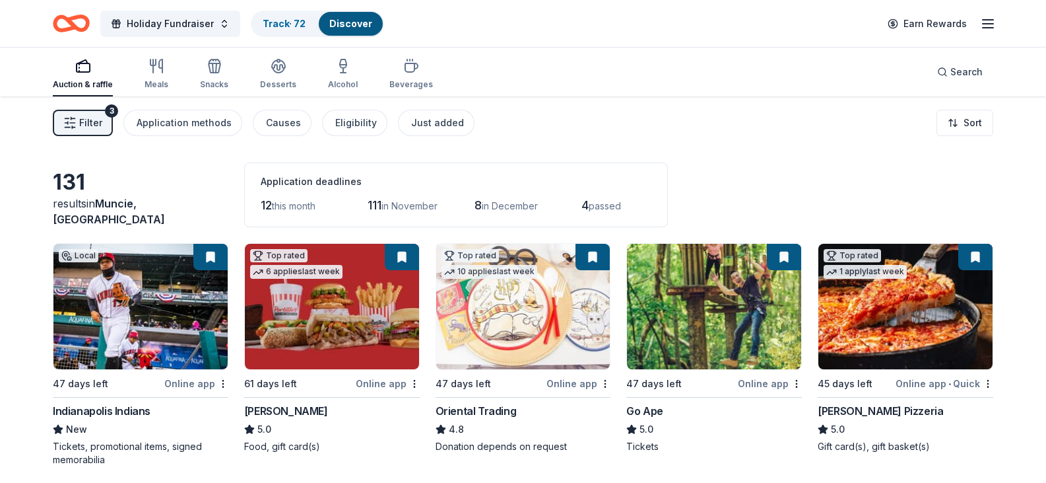
click at [102, 122] on button "Filter 3" at bounding box center [83, 123] width 60 height 26
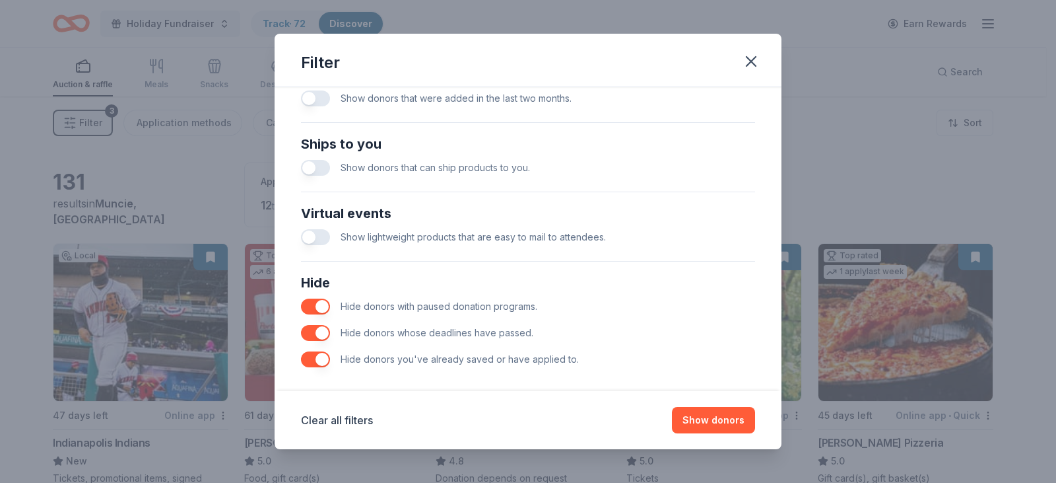
scroll to position [566, 0]
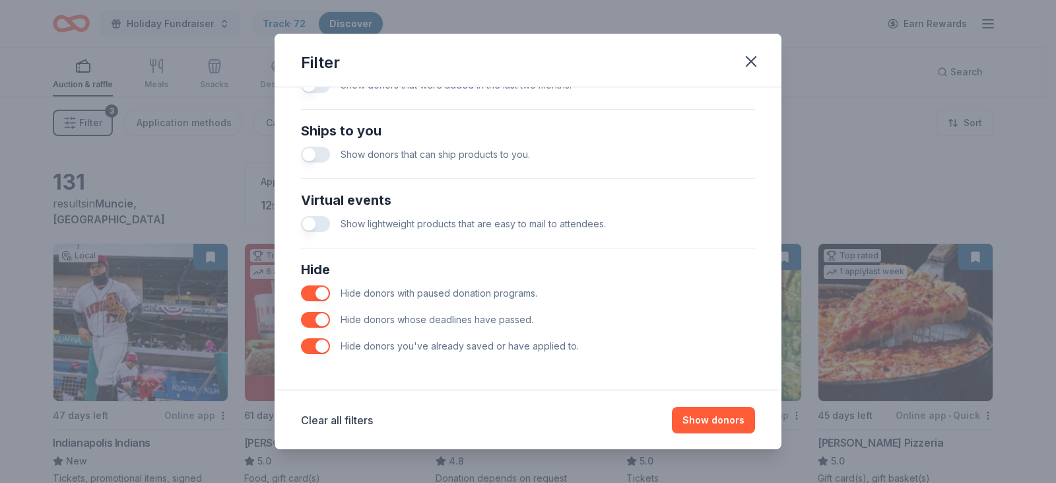
click at [321, 347] on button "button" at bounding box center [315, 346] width 29 height 16
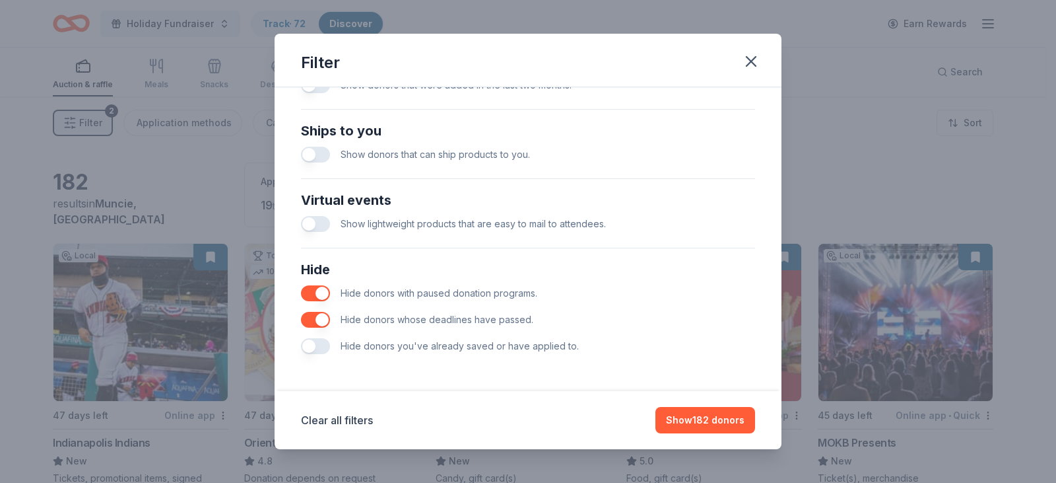
click at [321, 347] on button "button" at bounding box center [315, 346] width 29 height 16
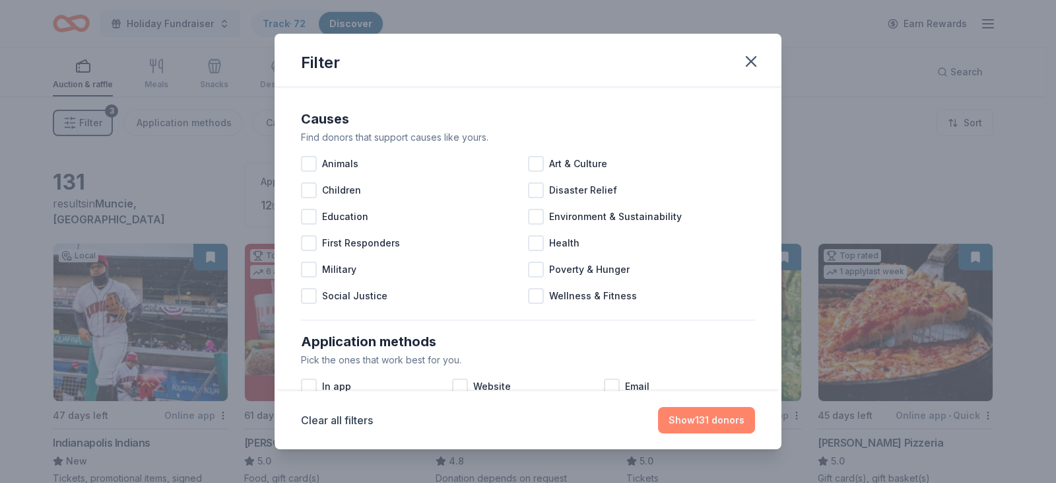
click at [683, 424] on button "Show 131 donors" at bounding box center [706, 420] width 97 height 26
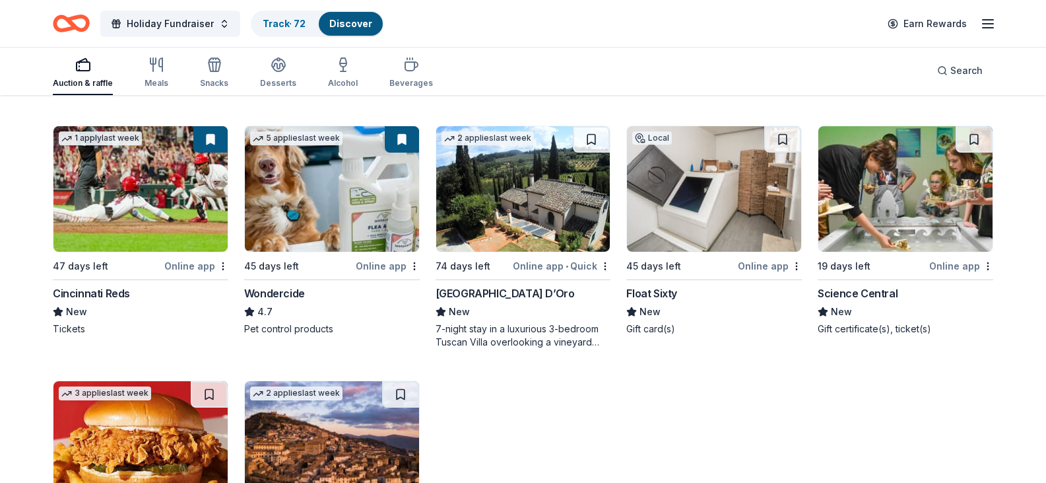
scroll to position [396, 0]
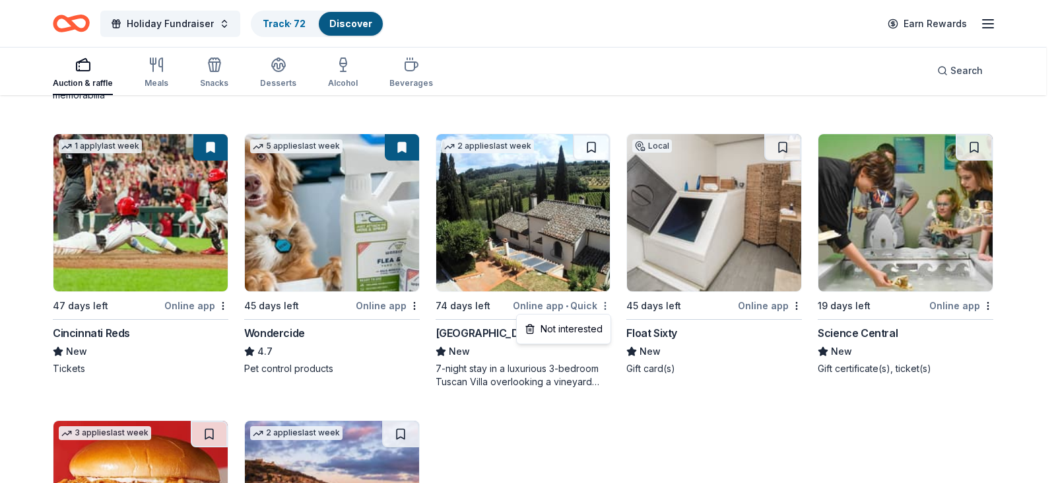
click at [589, 327] on div "Not interested" at bounding box center [563, 329] width 88 height 24
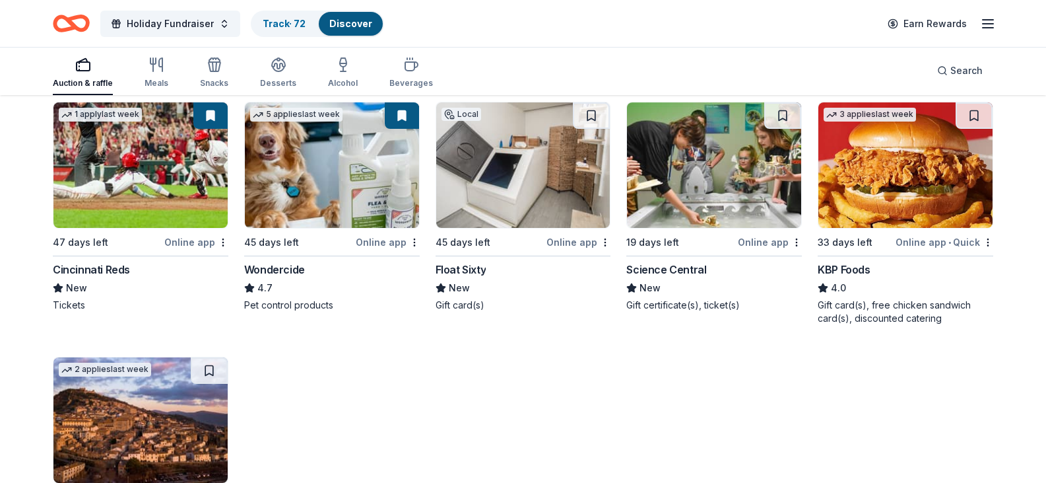
click at [533, 228] on img at bounding box center [523, 164] width 174 height 125
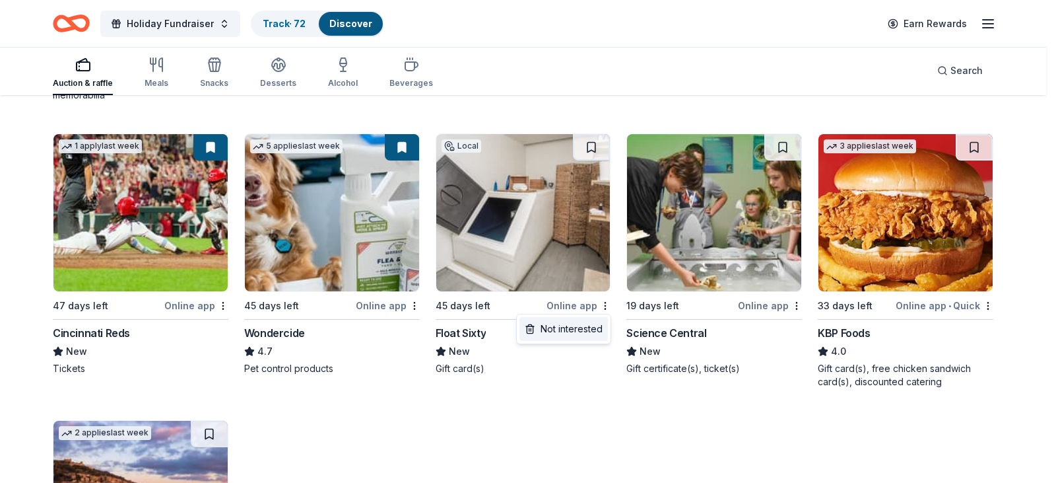
click at [576, 327] on div "Not interested" at bounding box center [563, 329] width 88 height 24
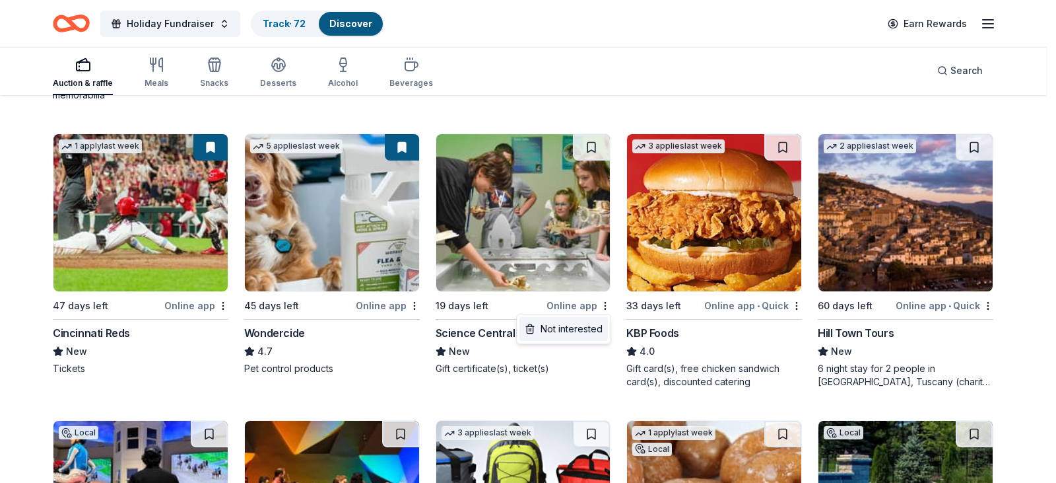
click at [587, 324] on div "Not interested" at bounding box center [563, 329] width 88 height 24
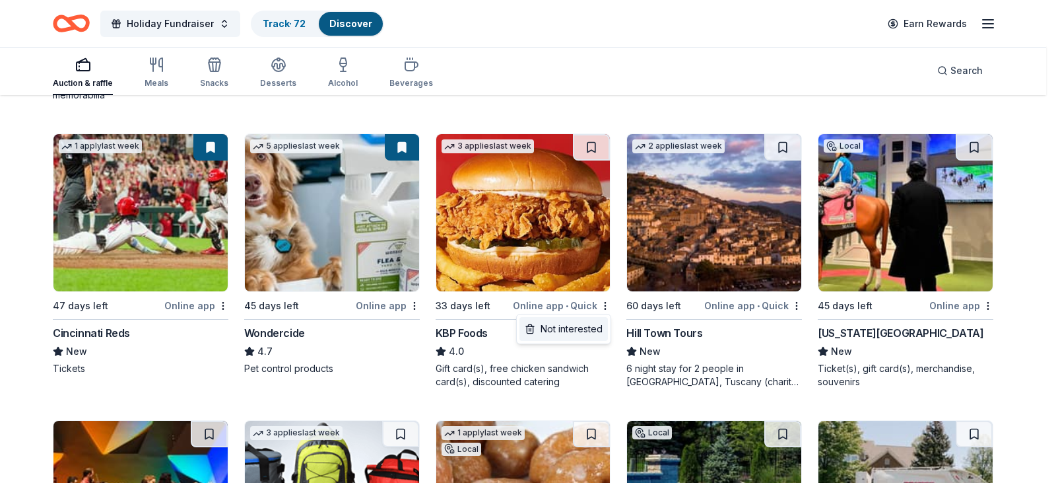
click at [576, 324] on div "Not interested" at bounding box center [563, 329] width 88 height 24
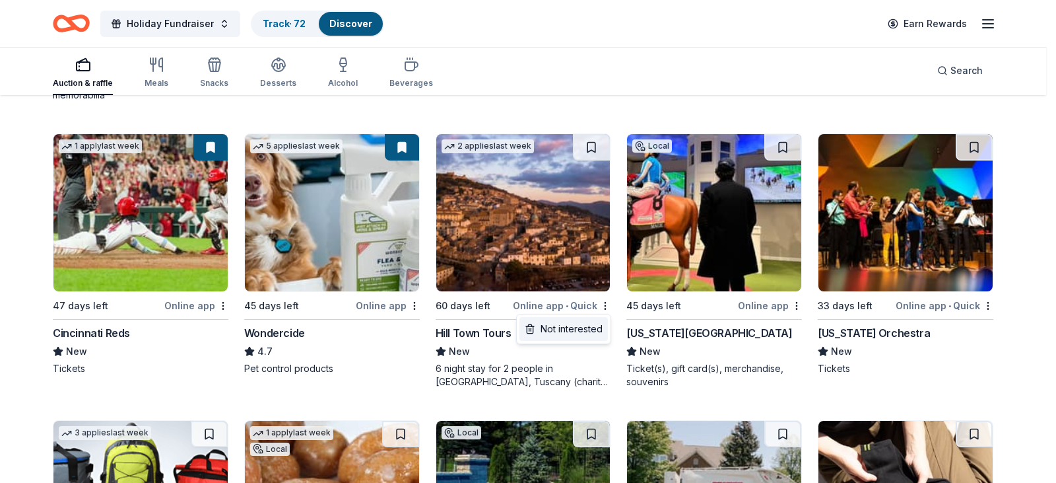
click at [582, 328] on div "Not interested" at bounding box center [563, 329] width 88 height 24
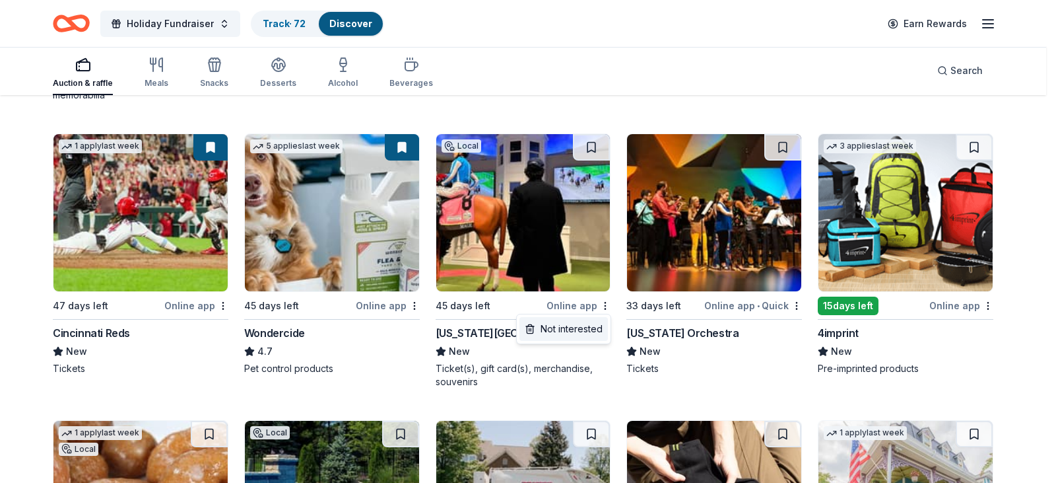
click at [583, 325] on div "Not interested" at bounding box center [563, 329] width 88 height 24
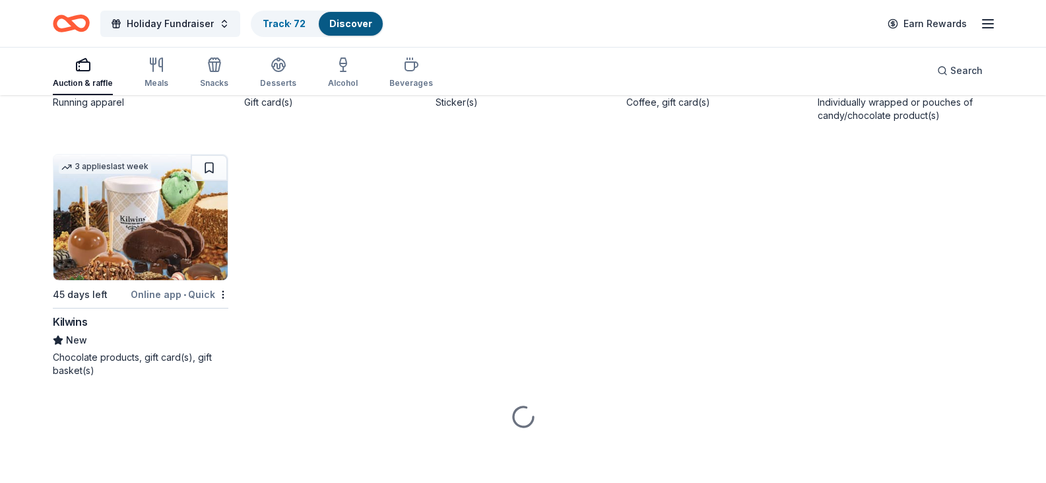
scroll to position [1540, 0]
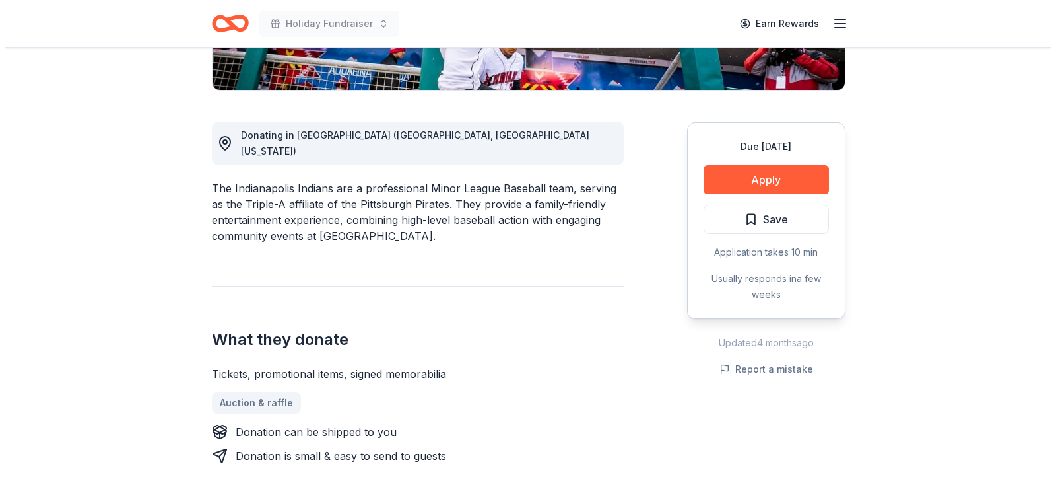
scroll to position [330, 0]
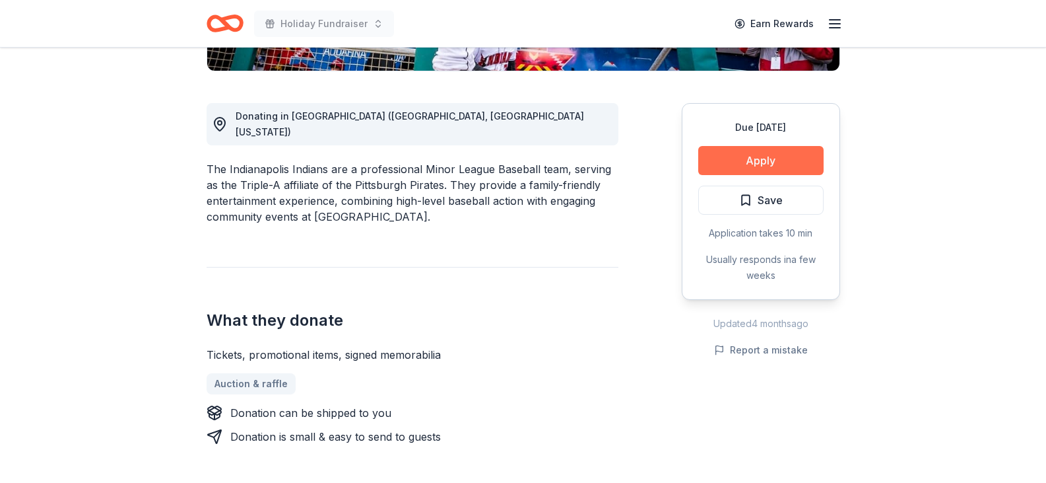
click at [766, 160] on button "Apply" at bounding box center [760, 160] width 125 height 29
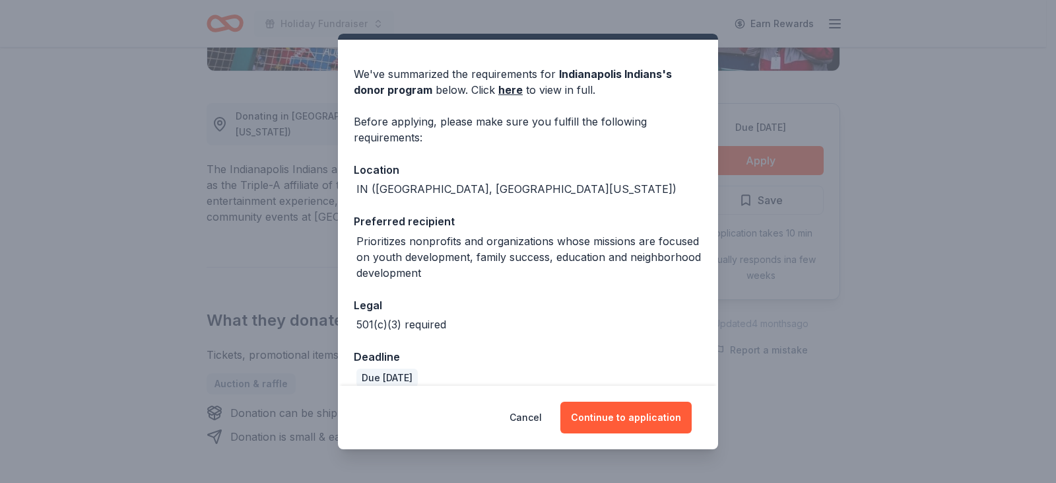
scroll to position [49, 0]
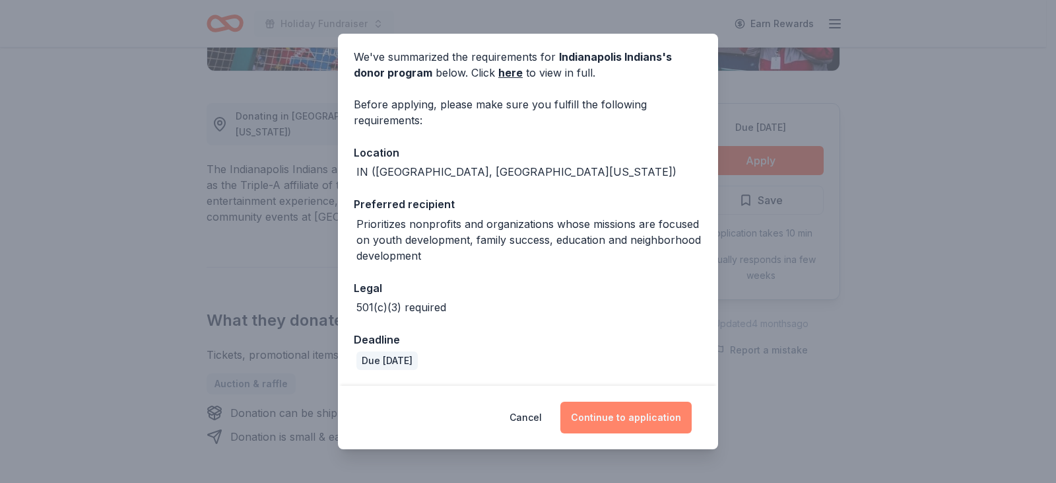
click at [618, 415] on button "Continue to application" at bounding box center [625, 417] width 131 height 32
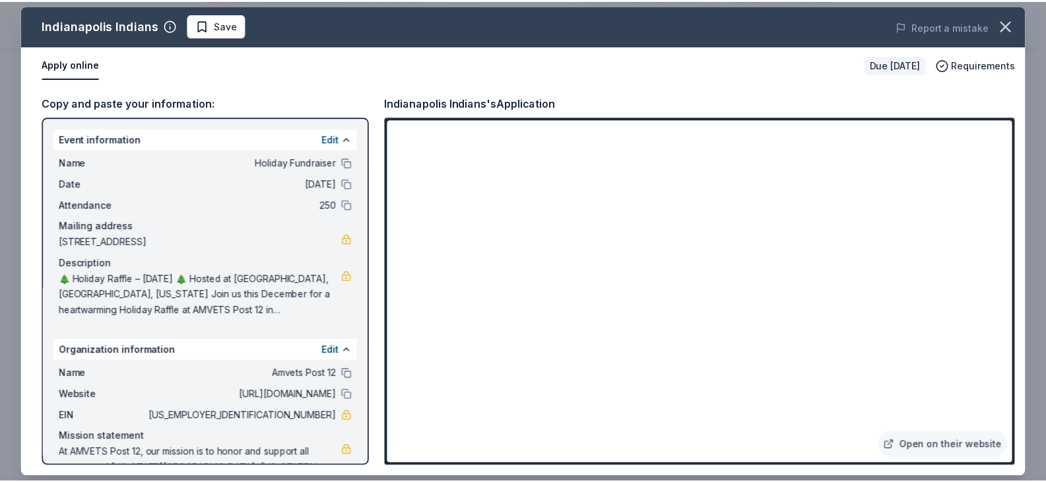
scroll to position [44, 0]
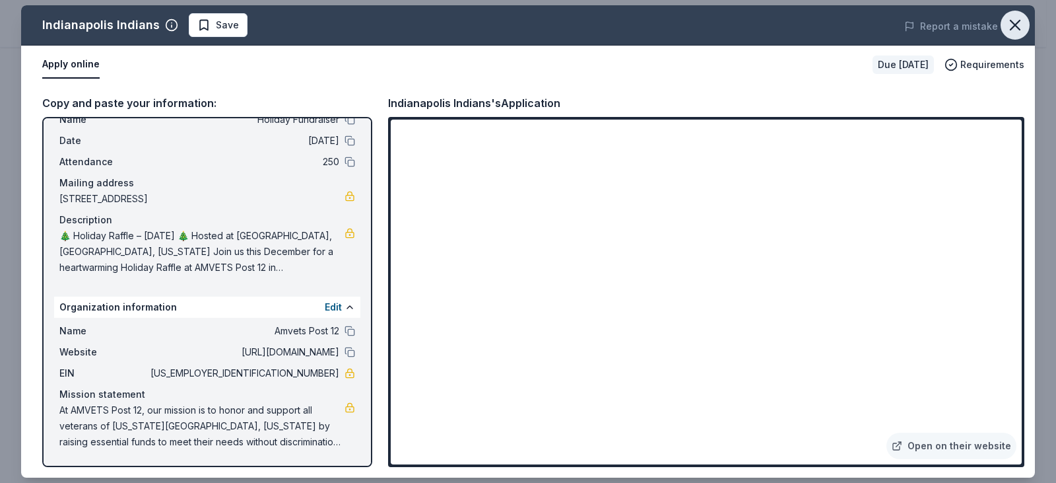
click at [1007, 25] on icon "button" at bounding box center [1015, 25] width 18 height 18
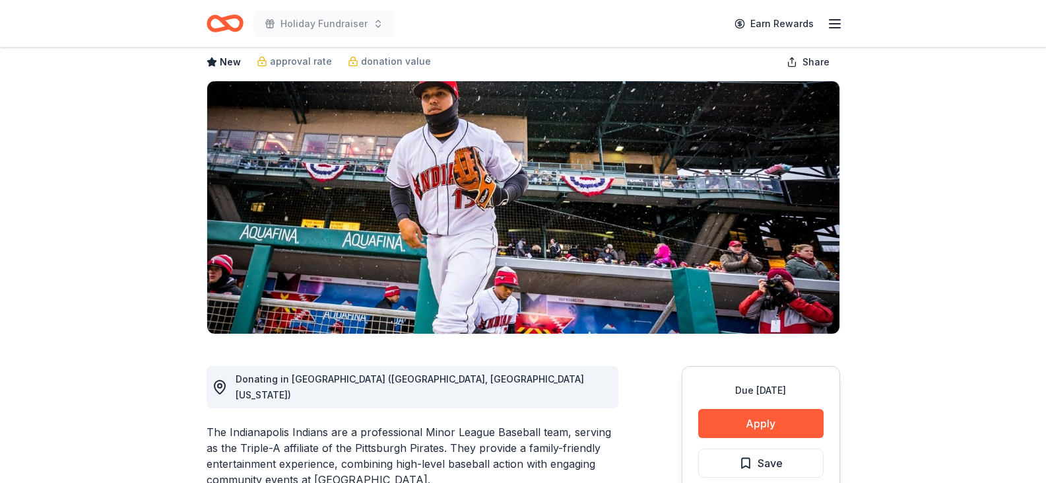
scroll to position [66, 0]
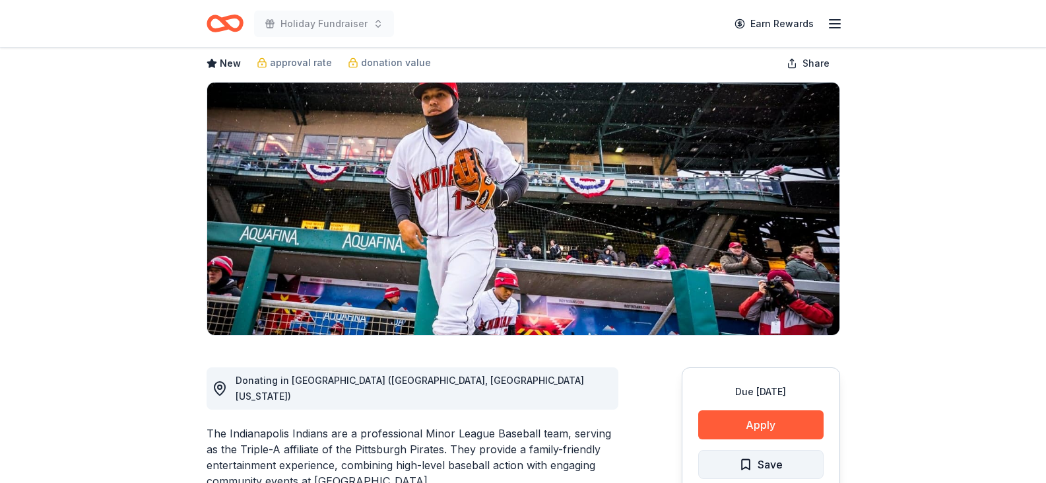
click at [748, 463] on span "Save" at bounding box center [761, 463] width 44 height 17
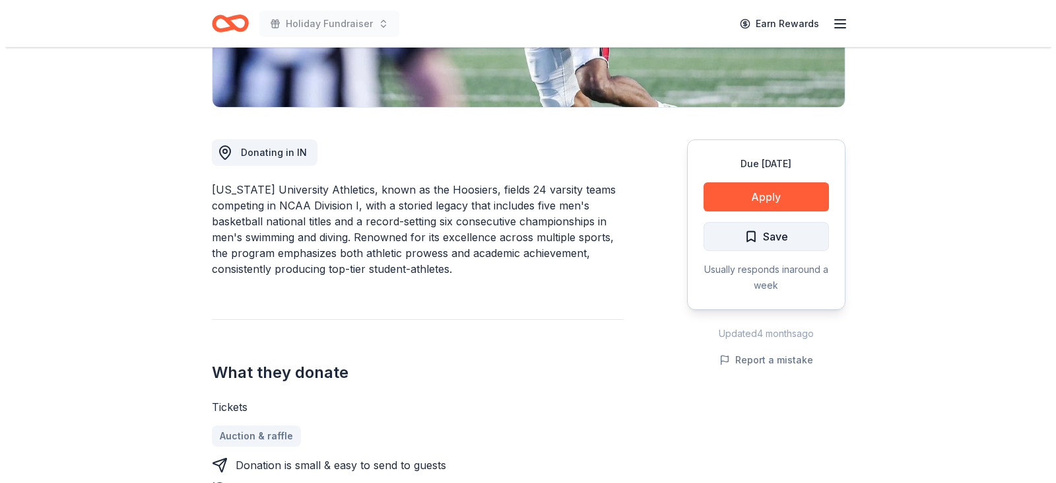
scroll to position [330, 0]
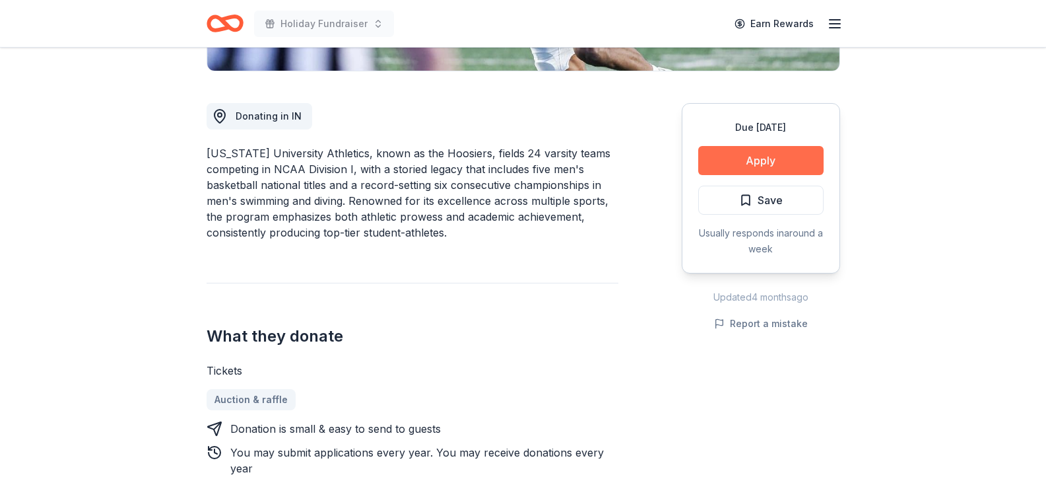
click at [760, 158] on button "Apply" at bounding box center [760, 160] width 125 height 29
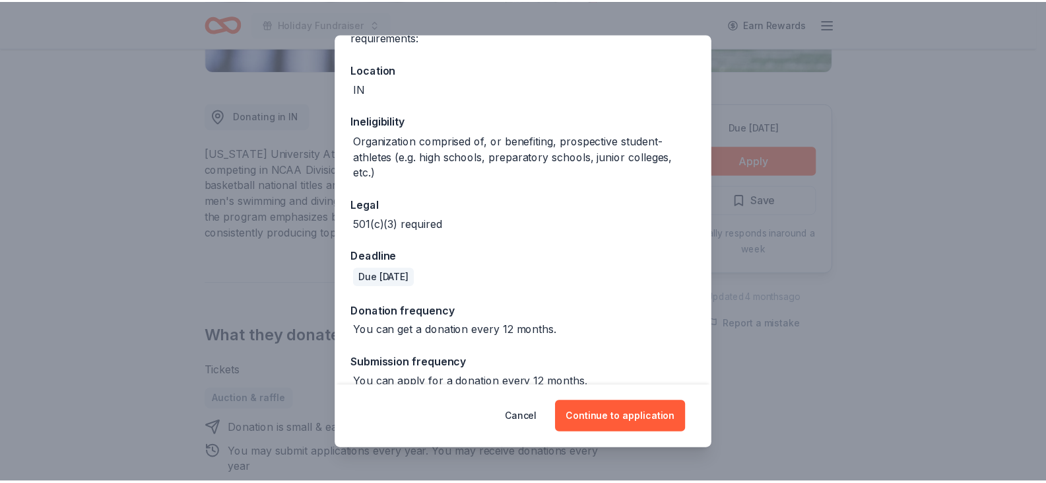
scroll to position [152, 0]
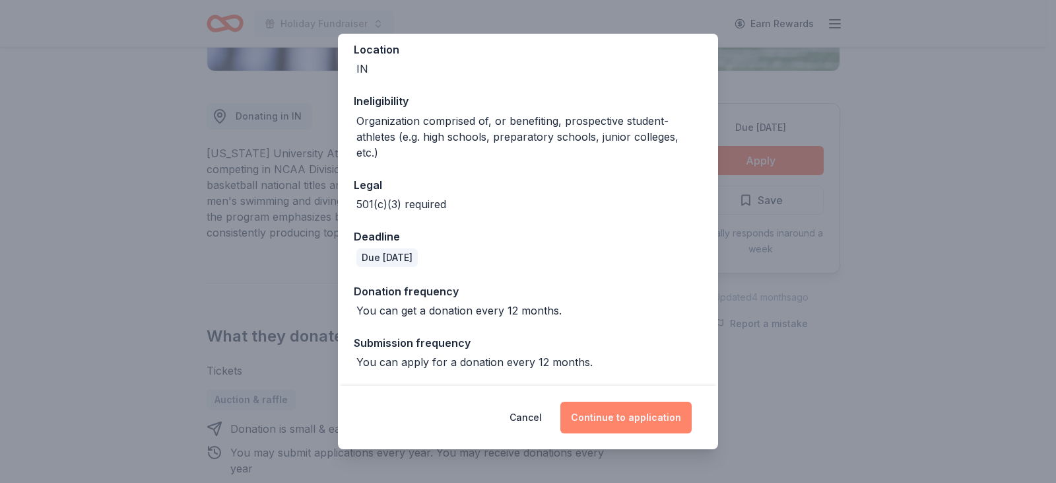
click at [624, 418] on button "Continue to application" at bounding box center [625, 417] width 131 height 32
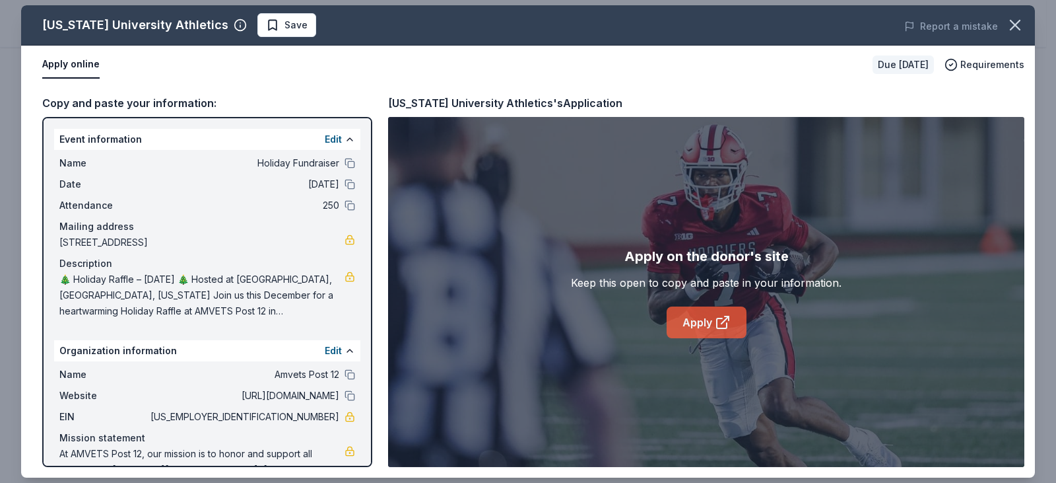
click at [711, 318] on link "Apply" at bounding box center [707, 322] width 80 height 32
click at [1009, 27] on icon "button" at bounding box center [1015, 25] width 18 height 18
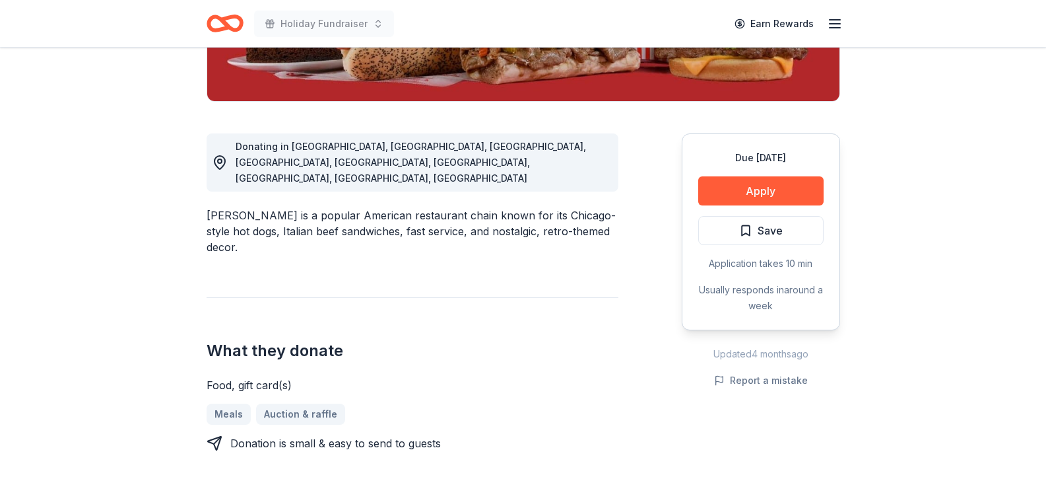
scroll to position [330, 0]
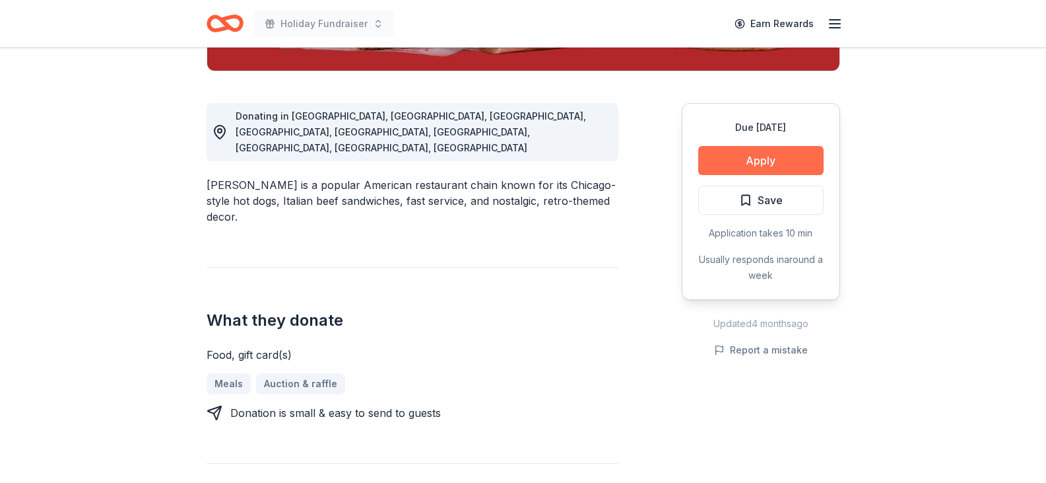
click at [740, 161] on button "Apply" at bounding box center [760, 160] width 125 height 29
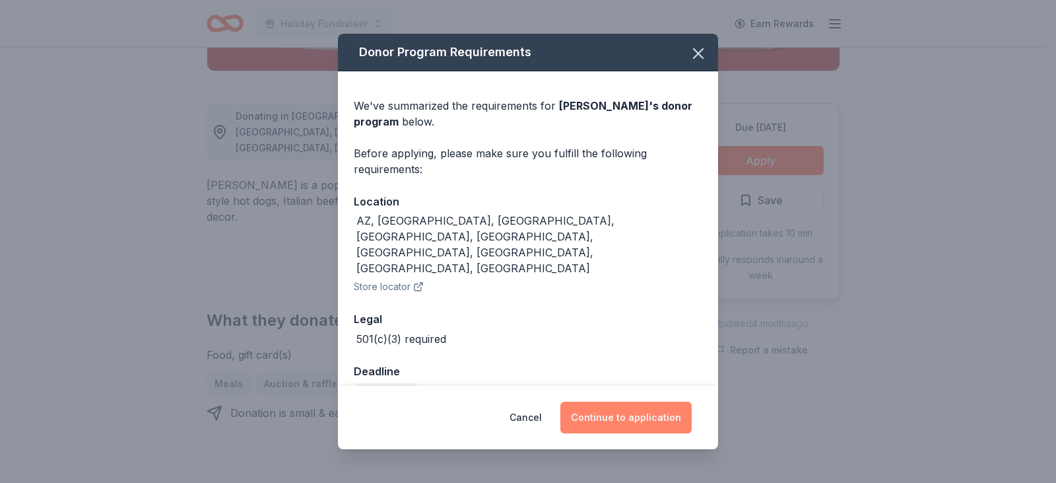
click at [616, 406] on button "Continue to application" at bounding box center [625, 417] width 131 height 32
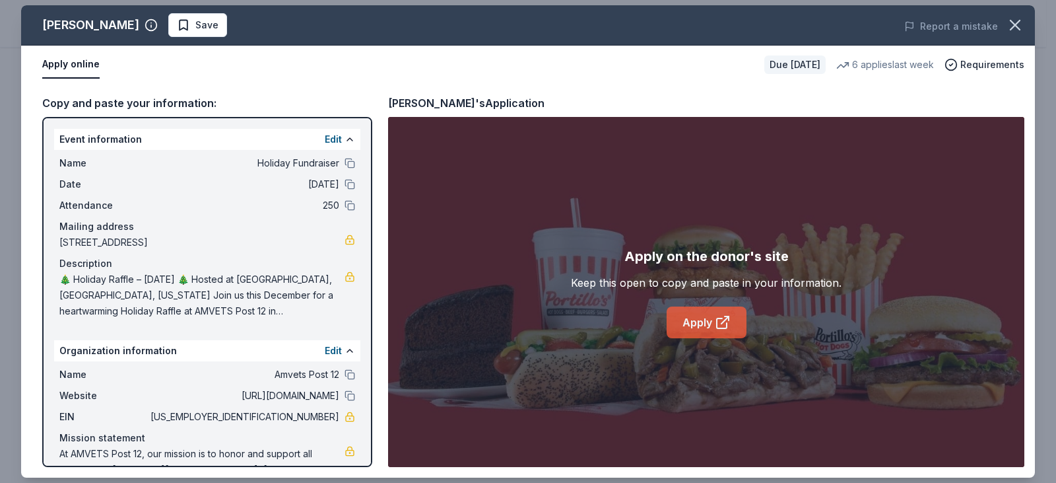
click at [696, 317] on link "Apply" at bounding box center [707, 322] width 80 height 32
click at [177, 23] on span "Save" at bounding box center [198, 25] width 42 height 16
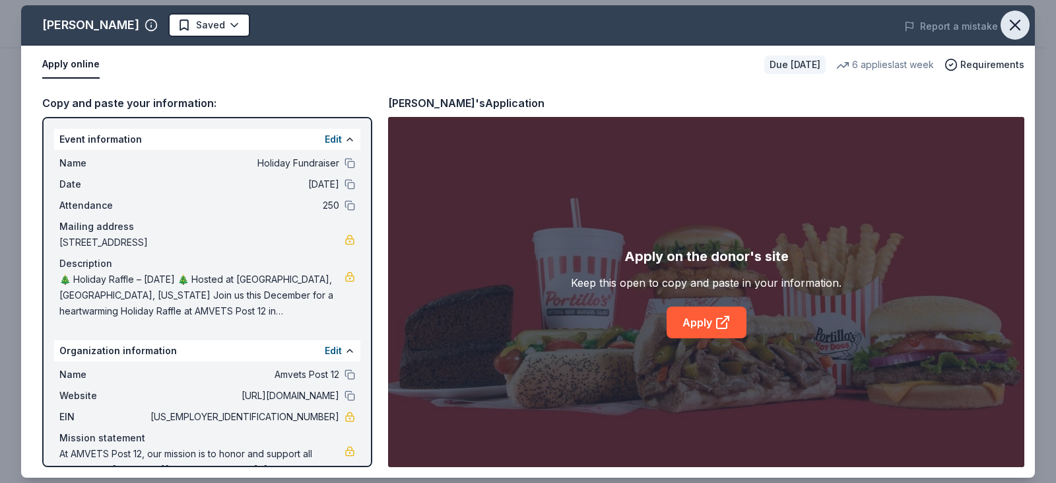
click at [1018, 24] on icon "button" at bounding box center [1015, 25] width 18 height 18
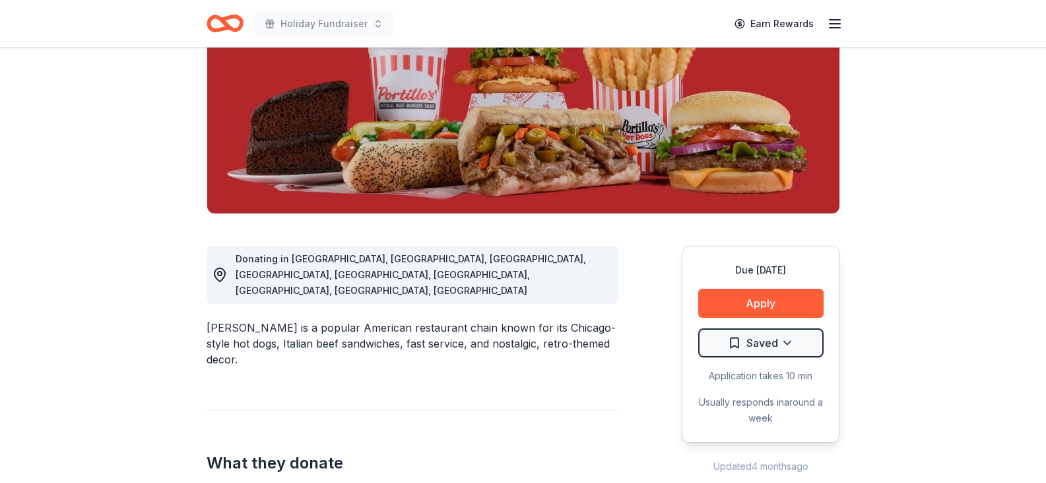
scroll to position [0, 0]
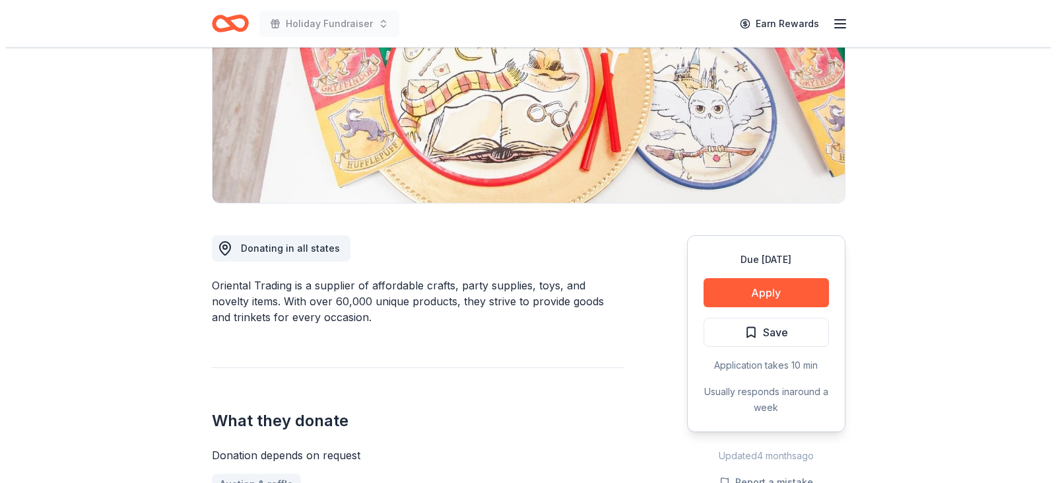
scroll to position [264, 0]
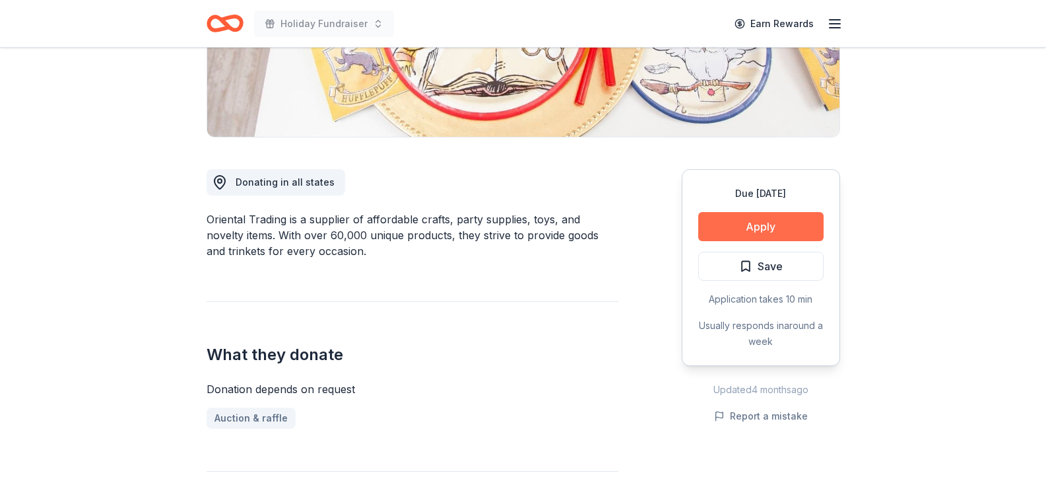
click at [772, 233] on button "Apply" at bounding box center [760, 226] width 125 height 29
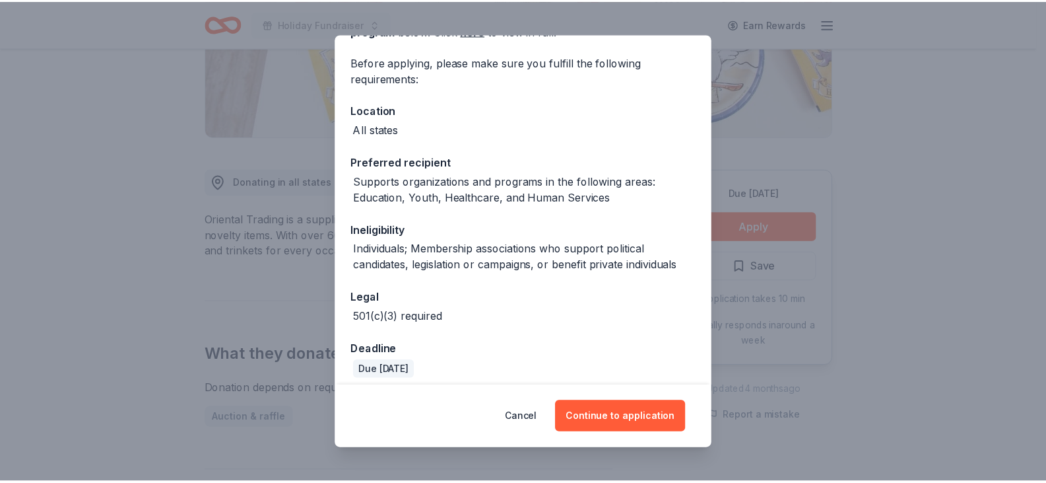
scroll to position [100, 0]
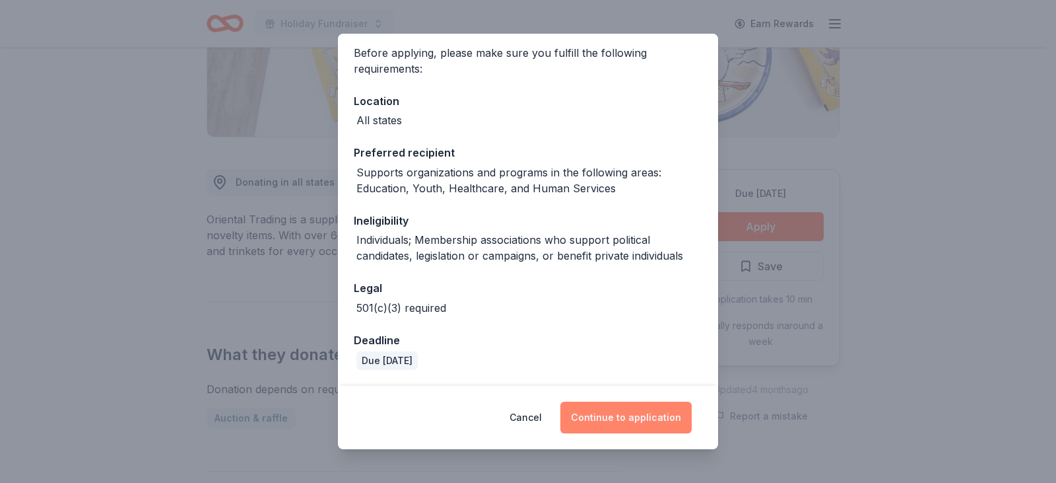
click at [618, 415] on button "Continue to application" at bounding box center [625, 417] width 131 height 32
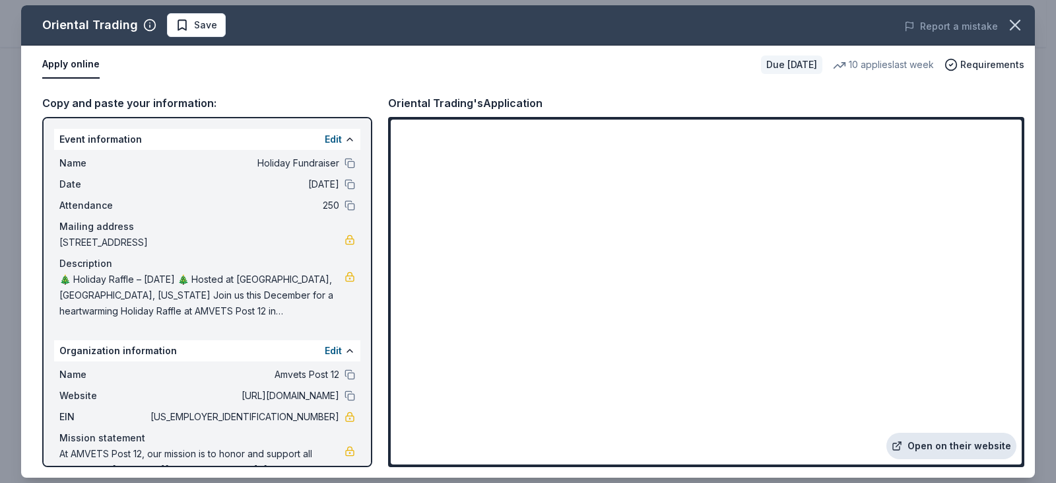
click at [910, 446] on link "Open on their website" at bounding box center [951, 445] width 130 height 26
click at [187, 23] on span "Save" at bounding box center [197, 25] width 42 height 16
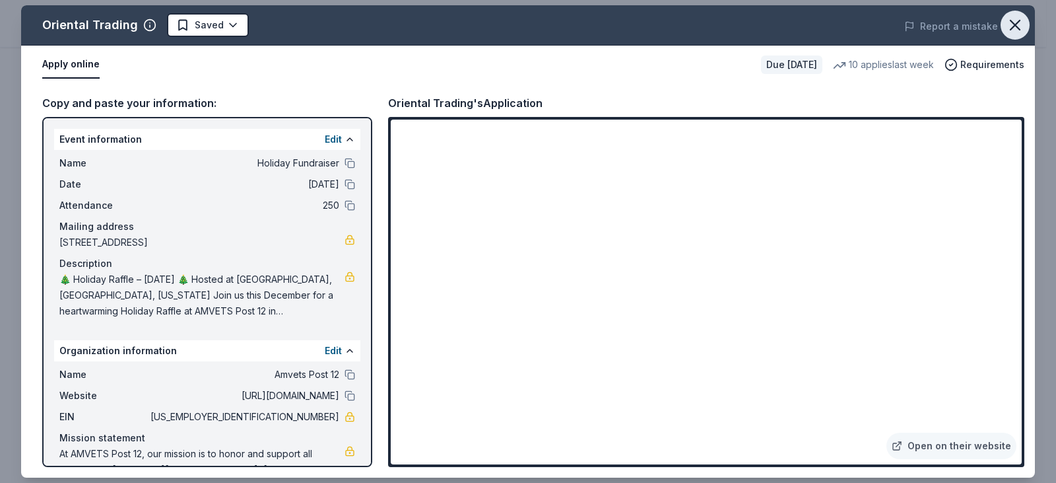
click at [1017, 22] on icon "button" at bounding box center [1015, 24] width 9 height 9
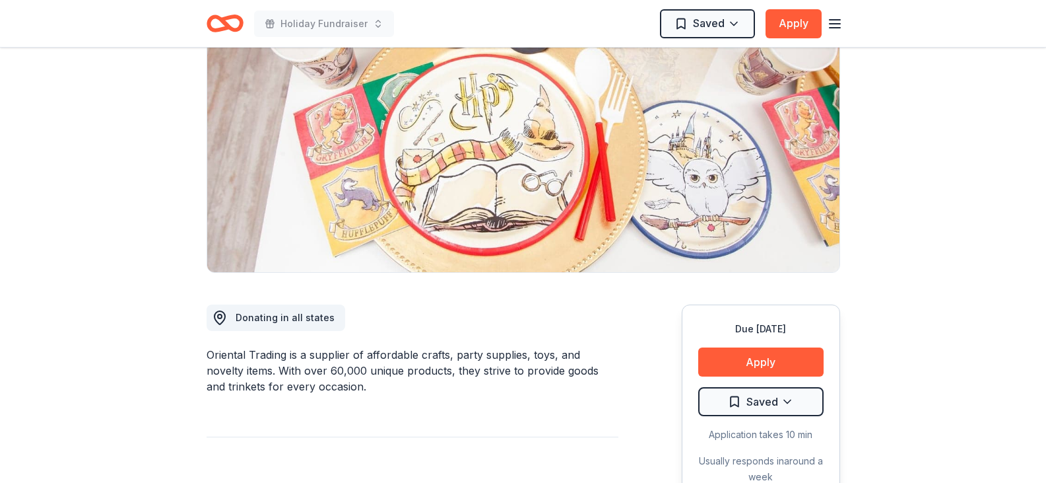
scroll to position [0, 0]
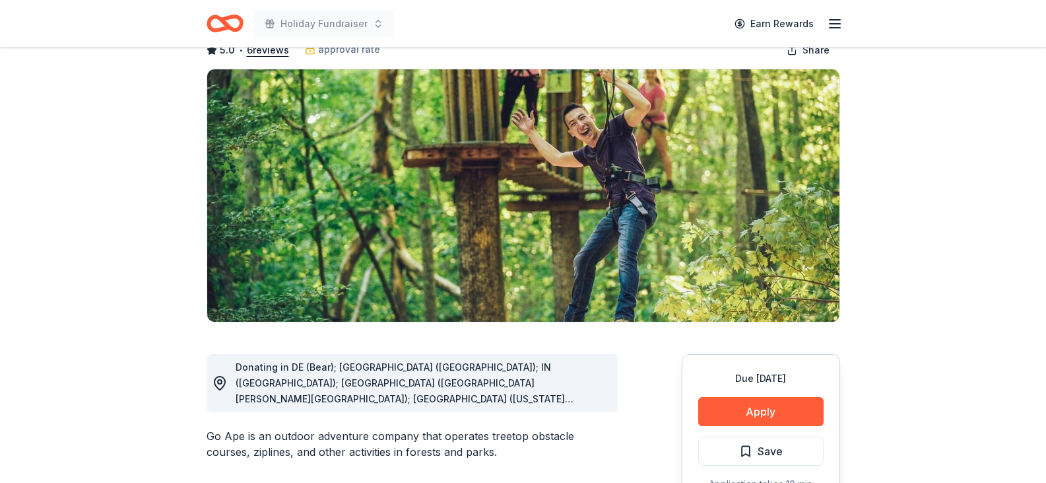
scroll to position [132, 0]
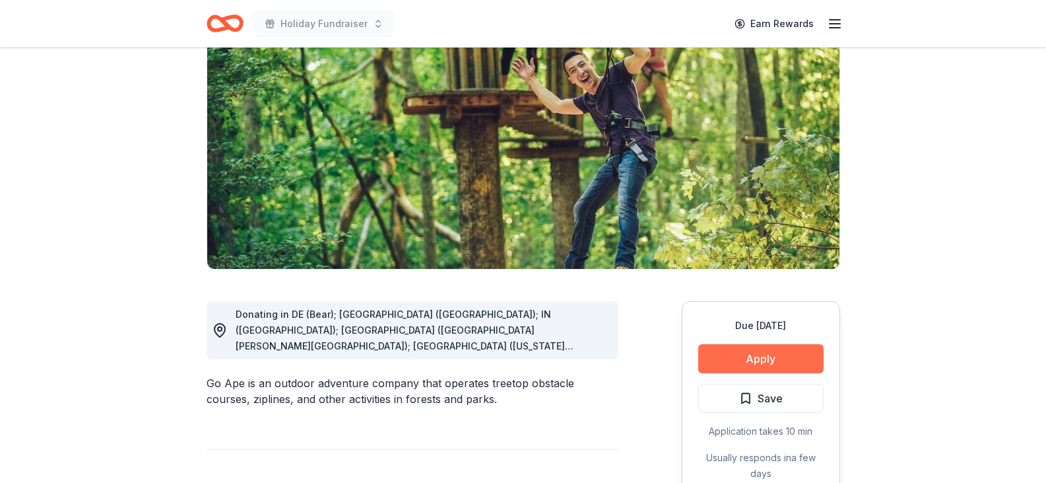
click at [768, 354] on button "Apply" at bounding box center [760, 358] width 125 height 29
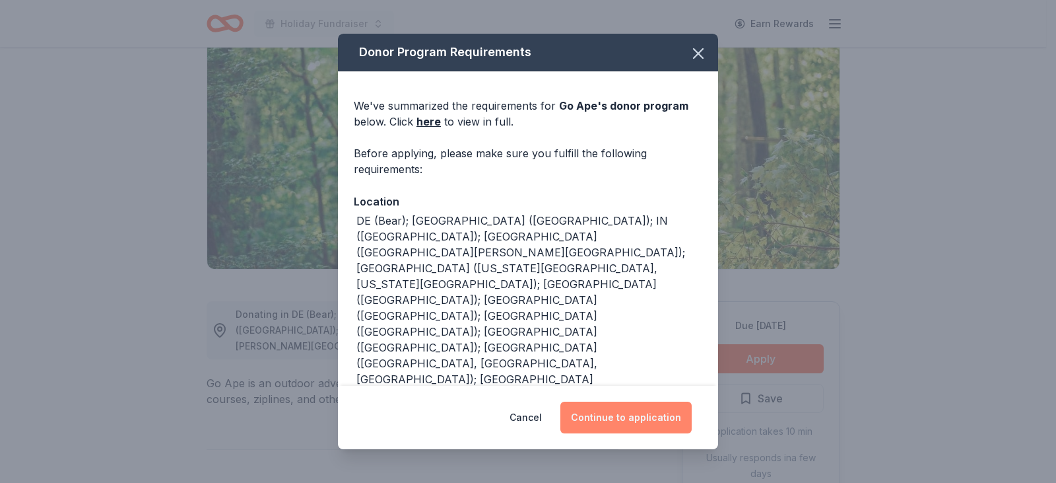
click at [644, 416] on button "Continue to application" at bounding box center [625, 417] width 131 height 32
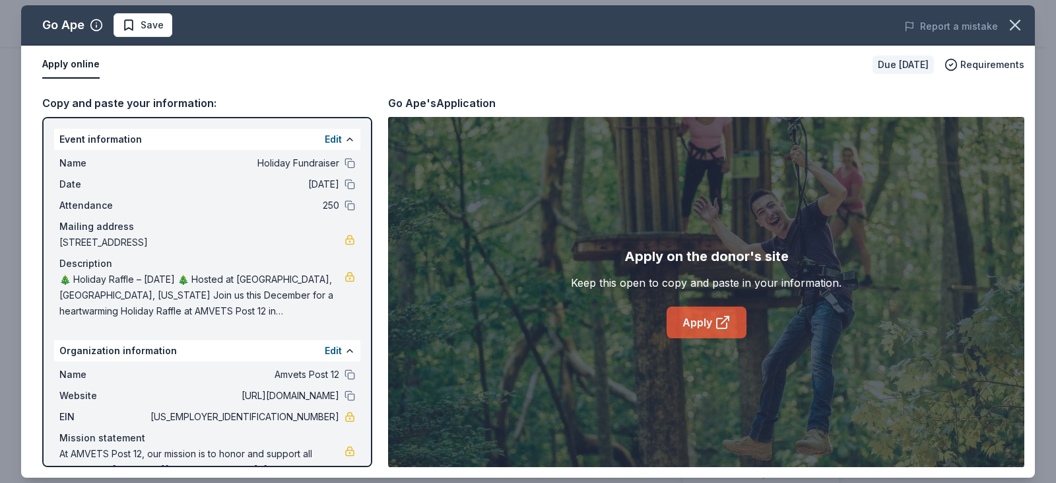
click at [722, 318] on icon at bounding box center [722, 323] width 10 height 10
click at [148, 22] on span "Save" at bounding box center [152, 25] width 23 height 16
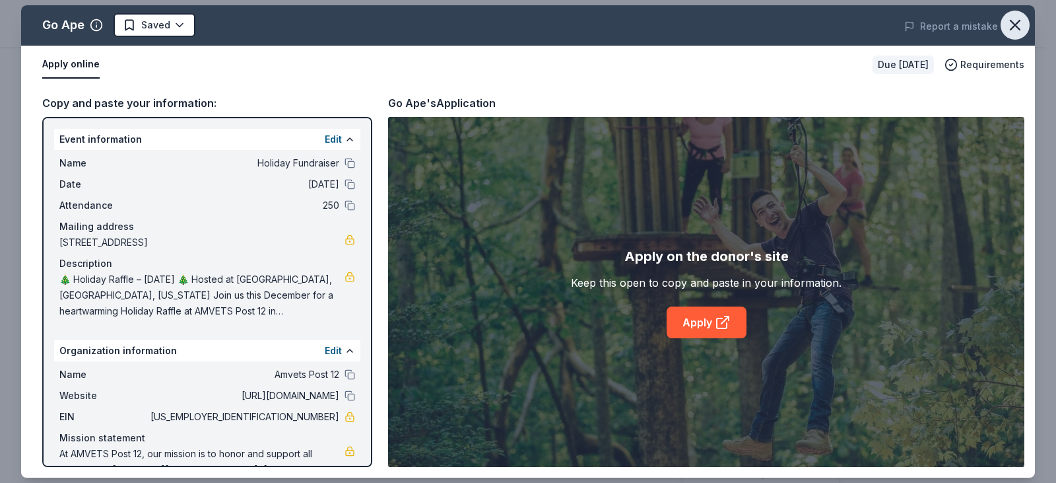
click at [1019, 28] on icon "button" at bounding box center [1015, 25] width 18 height 18
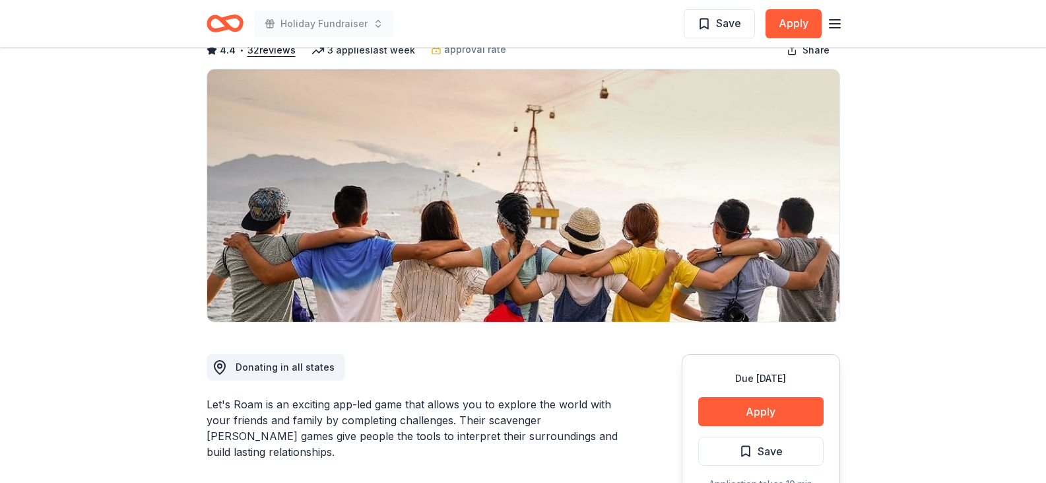
scroll to position [198, 0]
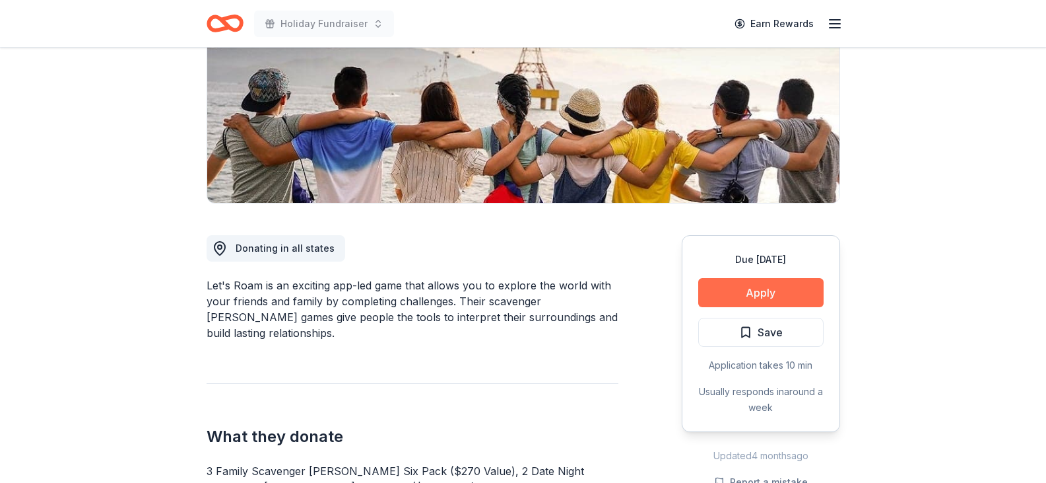
click at [760, 292] on button "Apply" at bounding box center [760, 292] width 125 height 29
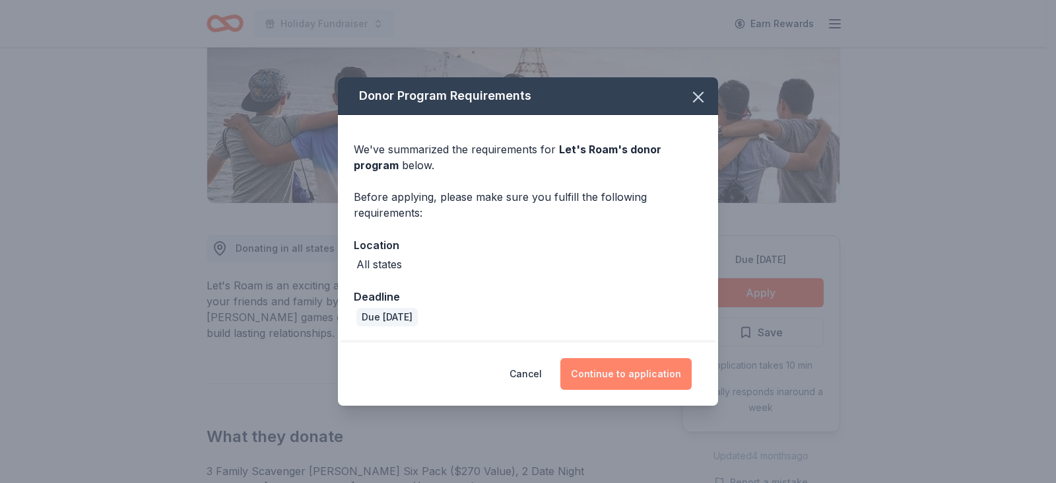
click at [630, 374] on button "Continue to application" at bounding box center [625, 374] width 131 height 32
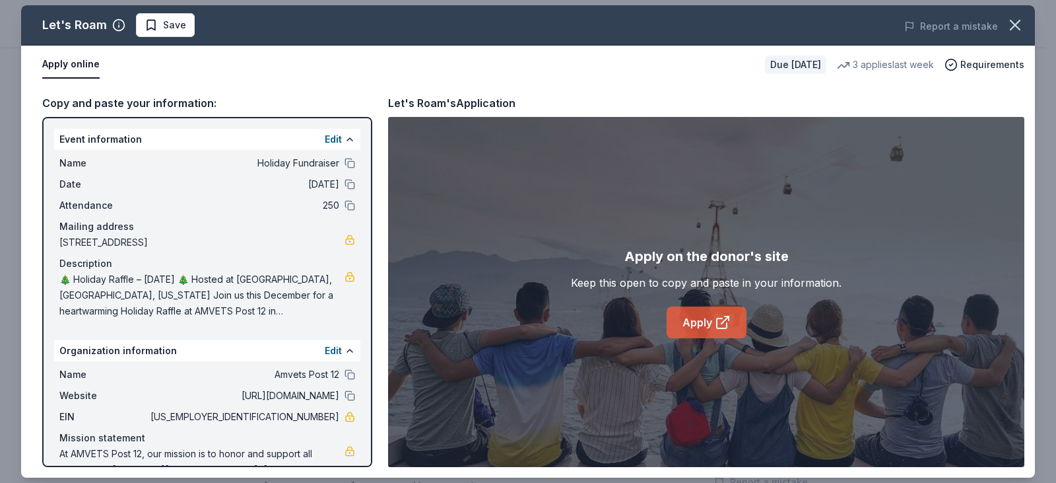
click at [717, 321] on icon at bounding box center [722, 323] width 10 height 10
click at [1019, 22] on icon "button" at bounding box center [1015, 25] width 18 height 18
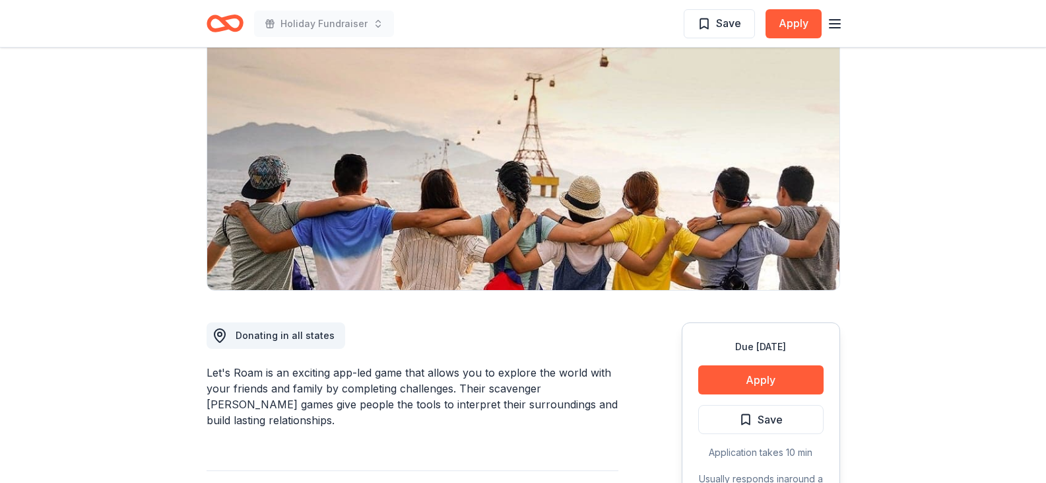
scroll to position [0, 0]
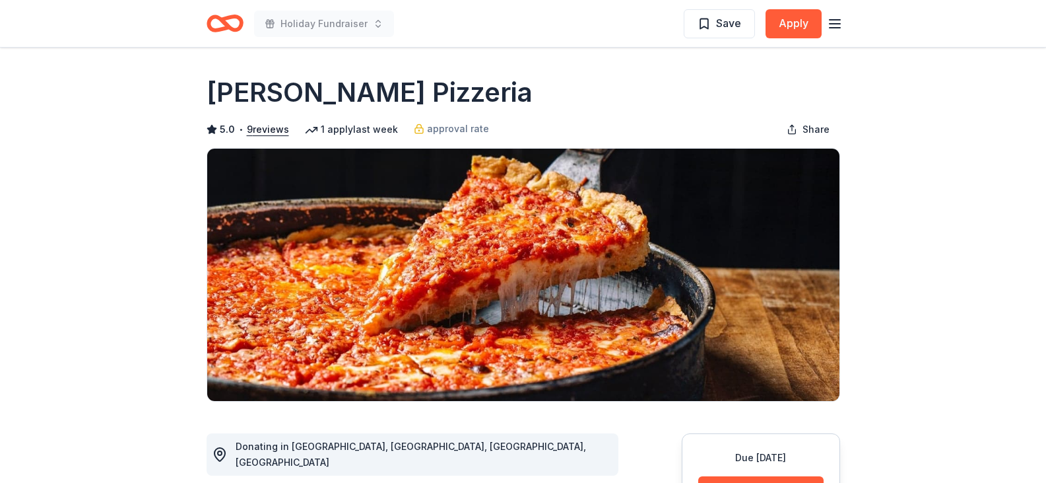
drag, startPoint x: 208, startPoint y: 90, endPoint x: 376, endPoint y: 91, distance: 168.3
click at [368, 92] on h1 "Lou Malnati's Pizzeria" at bounding box center [370, 92] width 326 height 37
drag, startPoint x: 501, startPoint y: 94, endPoint x: 277, endPoint y: 98, distance: 224.5
click at [250, 91] on div "Lou Malnati's Pizzeria" at bounding box center [524, 92] width 634 height 37
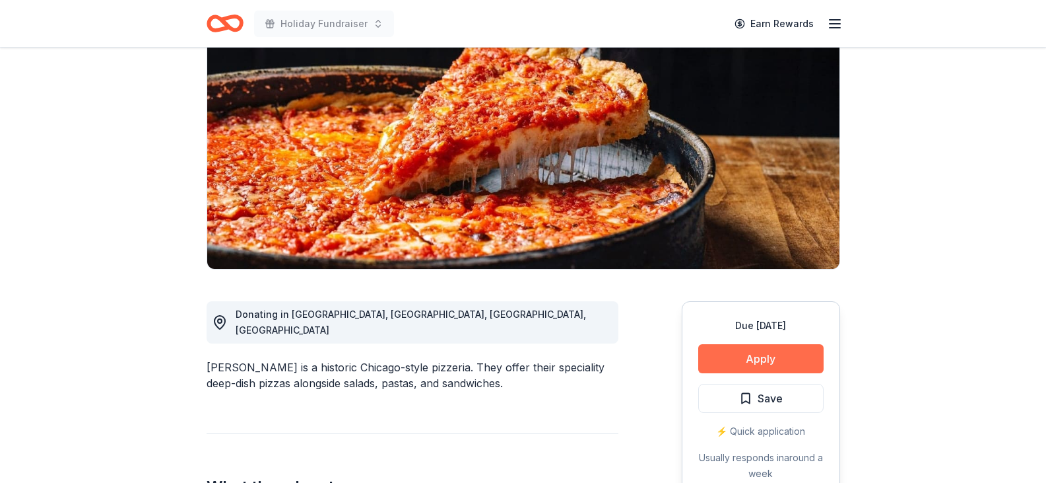
click at [755, 351] on button "Apply" at bounding box center [760, 358] width 125 height 29
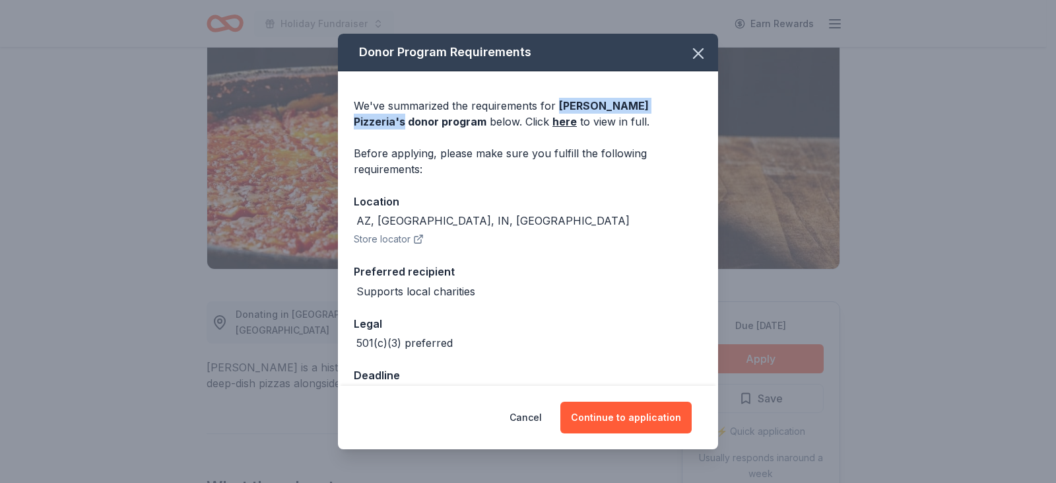
drag, startPoint x: 556, startPoint y: 107, endPoint x: 684, endPoint y: 112, distance: 128.2
click at [684, 112] on div "We've summarized the requirements for Lou Malnati's Pizzeria 's donor program b…" at bounding box center [528, 114] width 349 height 32
copy span "Lou Malnati's Pizzeria 's"
click at [652, 418] on button "Continue to application" at bounding box center [625, 417] width 131 height 32
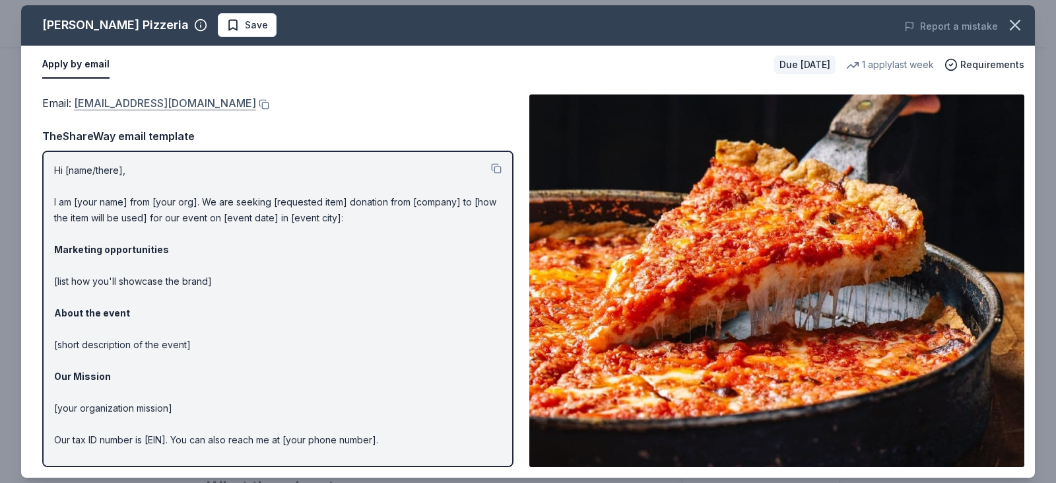
drag, startPoint x: 218, startPoint y: 102, endPoint x: 156, endPoint y: 102, distance: 62.0
click at [156, 102] on div "Email : donations@loumalnatis.com" at bounding box center [277, 102] width 471 height 17
click at [213, 100] on link "donations@loumalnatis.com" at bounding box center [165, 102] width 182 height 17
click at [256, 104] on button at bounding box center [262, 104] width 13 height 11
click at [218, 20] on button "Save" at bounding box center [247, 25] width 59 height 24
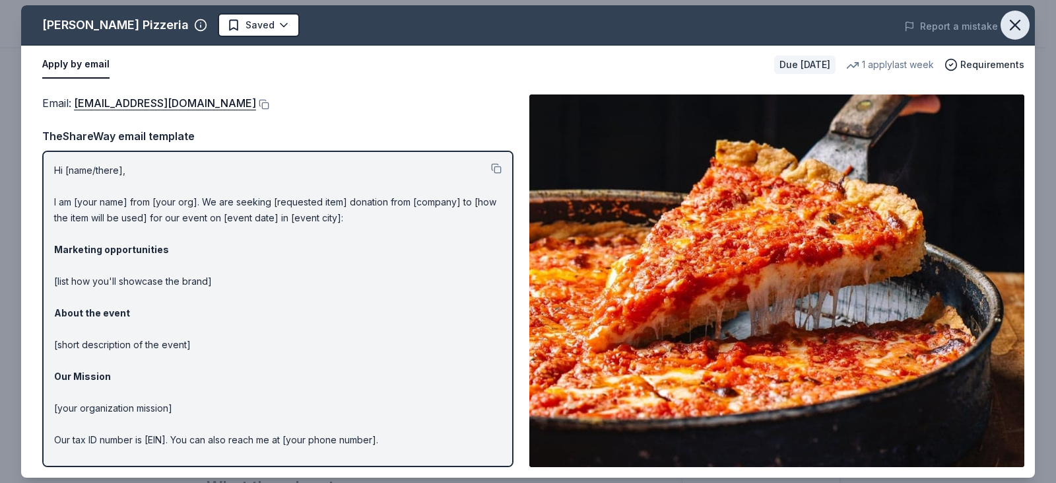
click at [1011, 20] on icon "button" at bounding box center [1015, 24] width 9 height 9
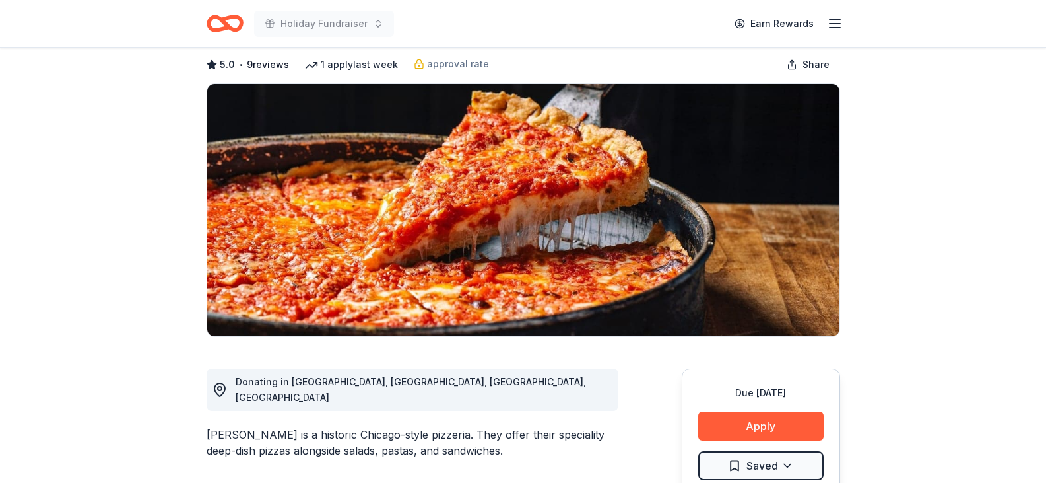
scroll to position [0, 0]
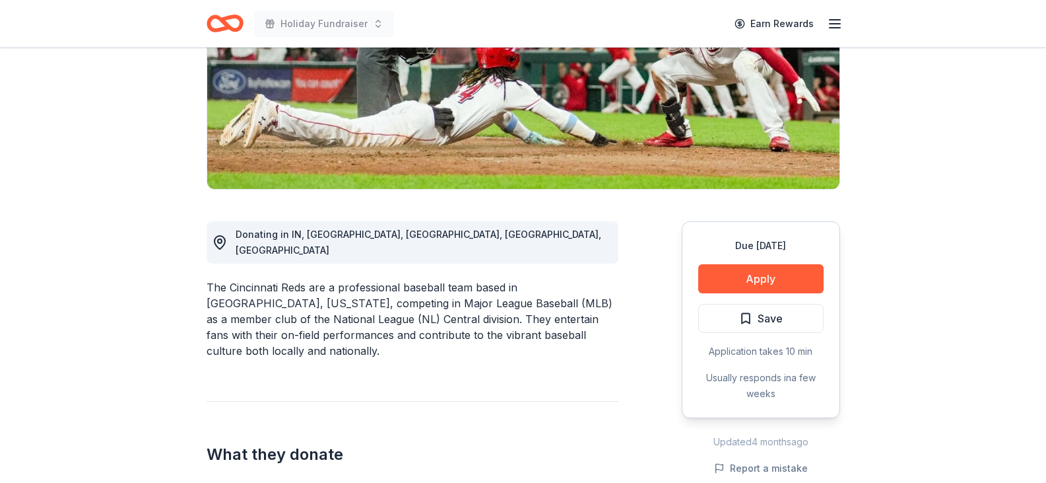
scroll to position [264, 0]
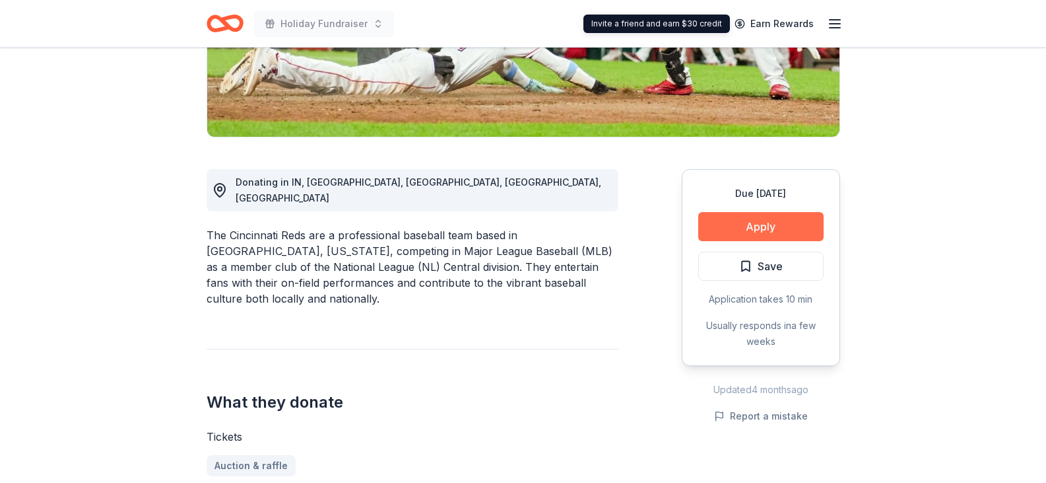
click at [764, 228] on button "Apply" at bounding box center [760, 226] width 125 height 29
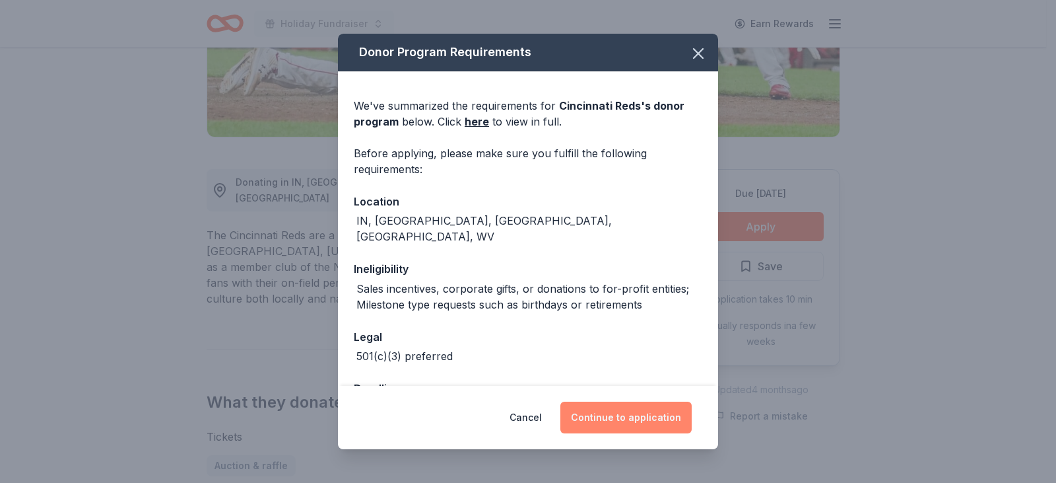
click at [628, 415] on button "Continue to application" at bounding box center [625, 417] width 131 height 32
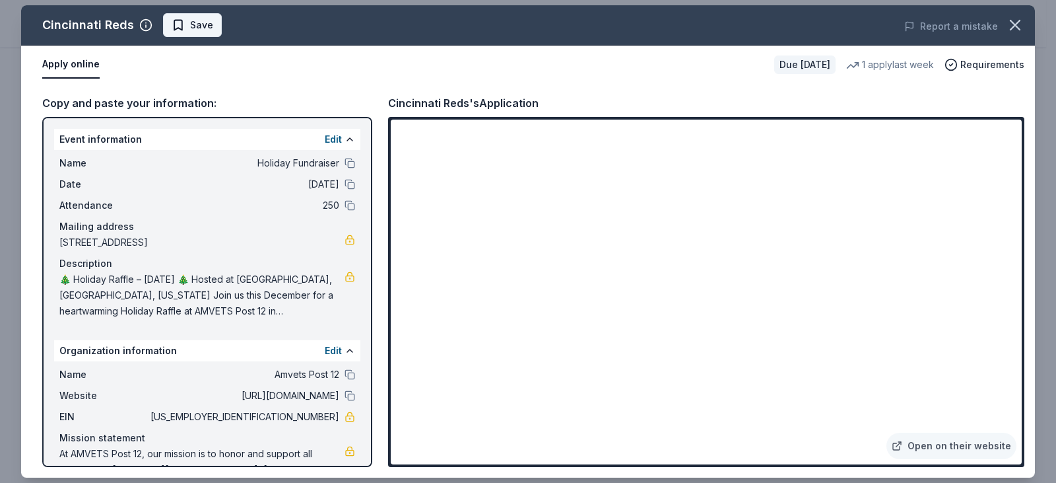
click at [172, 24] on span "Save" at bounding box center [193, 25] width 42 height 16
click at [1019, 27] on icon "button" at bounding box center [1015, 25] width 18 height 18
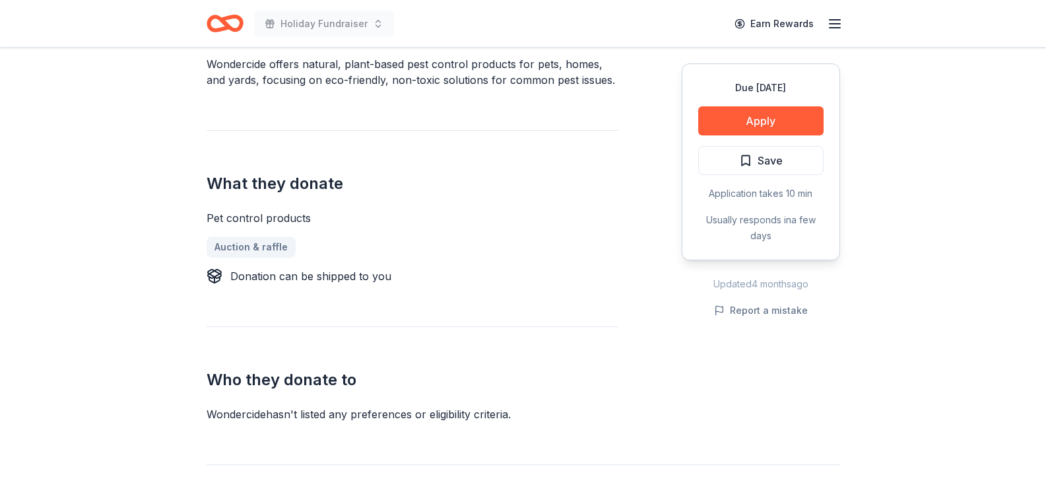
scroll to position [330, 0]
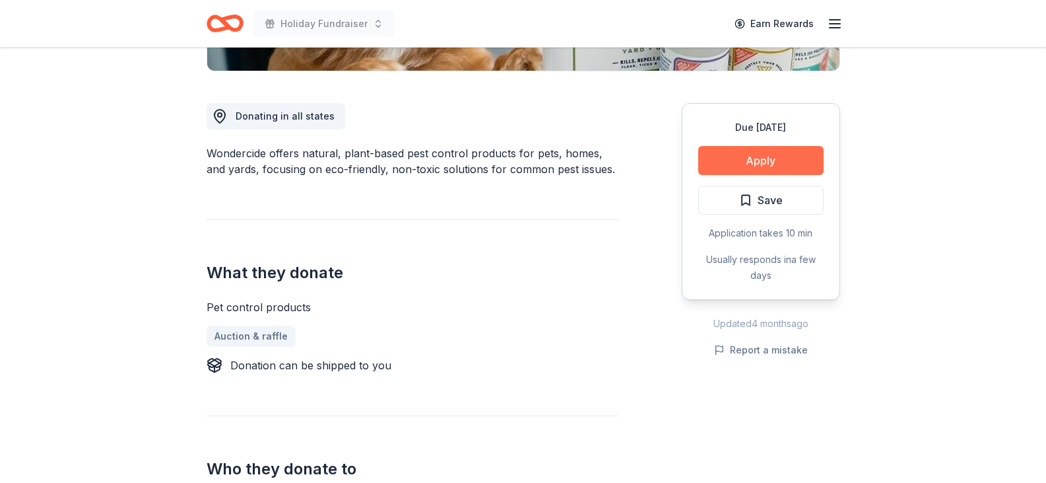
click at [770, 160] on button "Apply" at bounding box center [760, 160] width 125 height 29
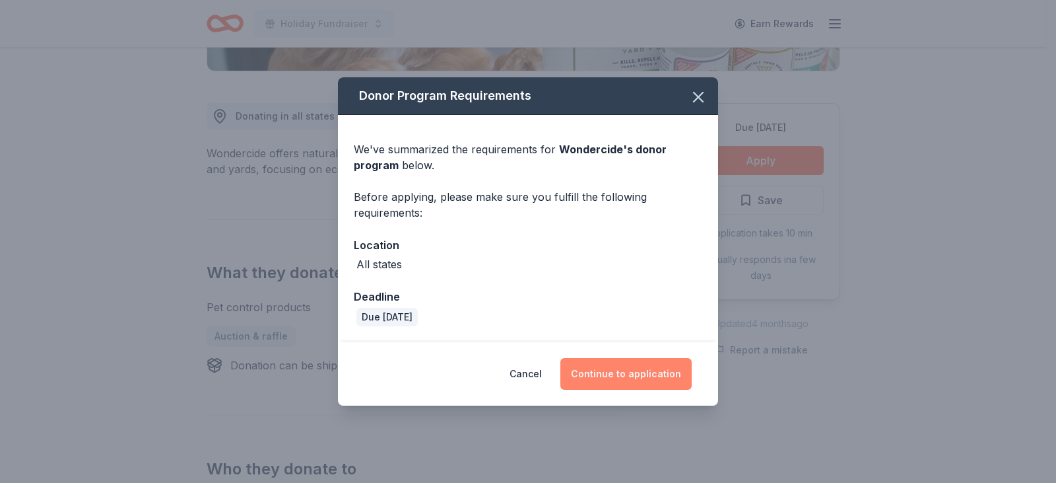
click at [626, 374] on button "Continue to application" at bounding box center [625, 374] width 131 height 32
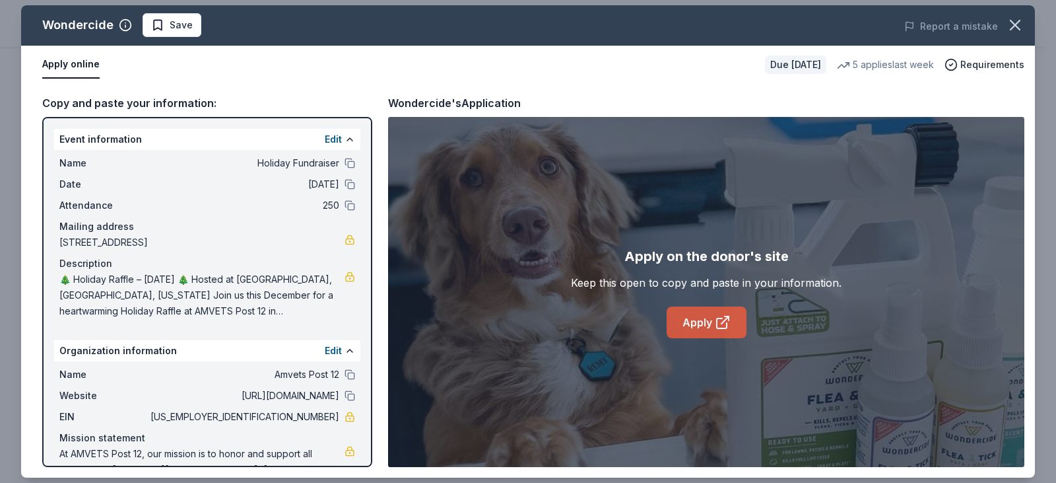
click at [704, 319] on link "Apply" at bounding box center [707, 322] width 80 height 32
click at [164, 20] on span "Save" at bounding box center [172, 25] width 42 height 16
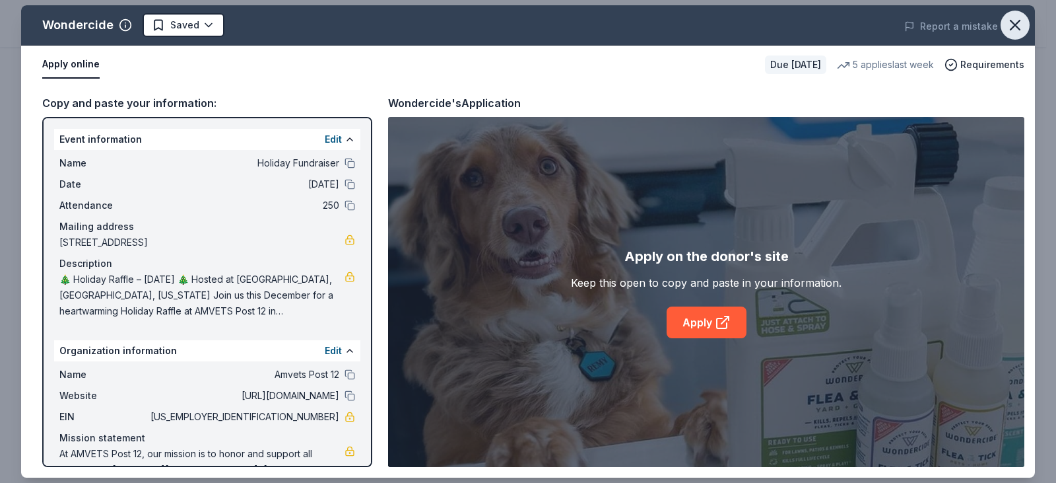
click at [1011, 22] on icon "button" at bounding box center [1015, 25] width 18 height 18
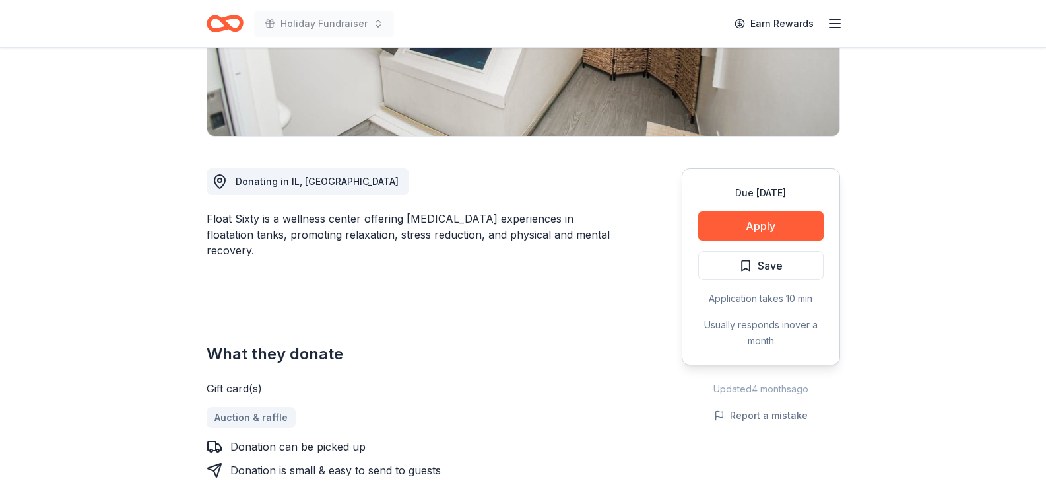
scroll to position [198, 0]
